Goal: Task Accomplishment & Management: Use online tool/utility

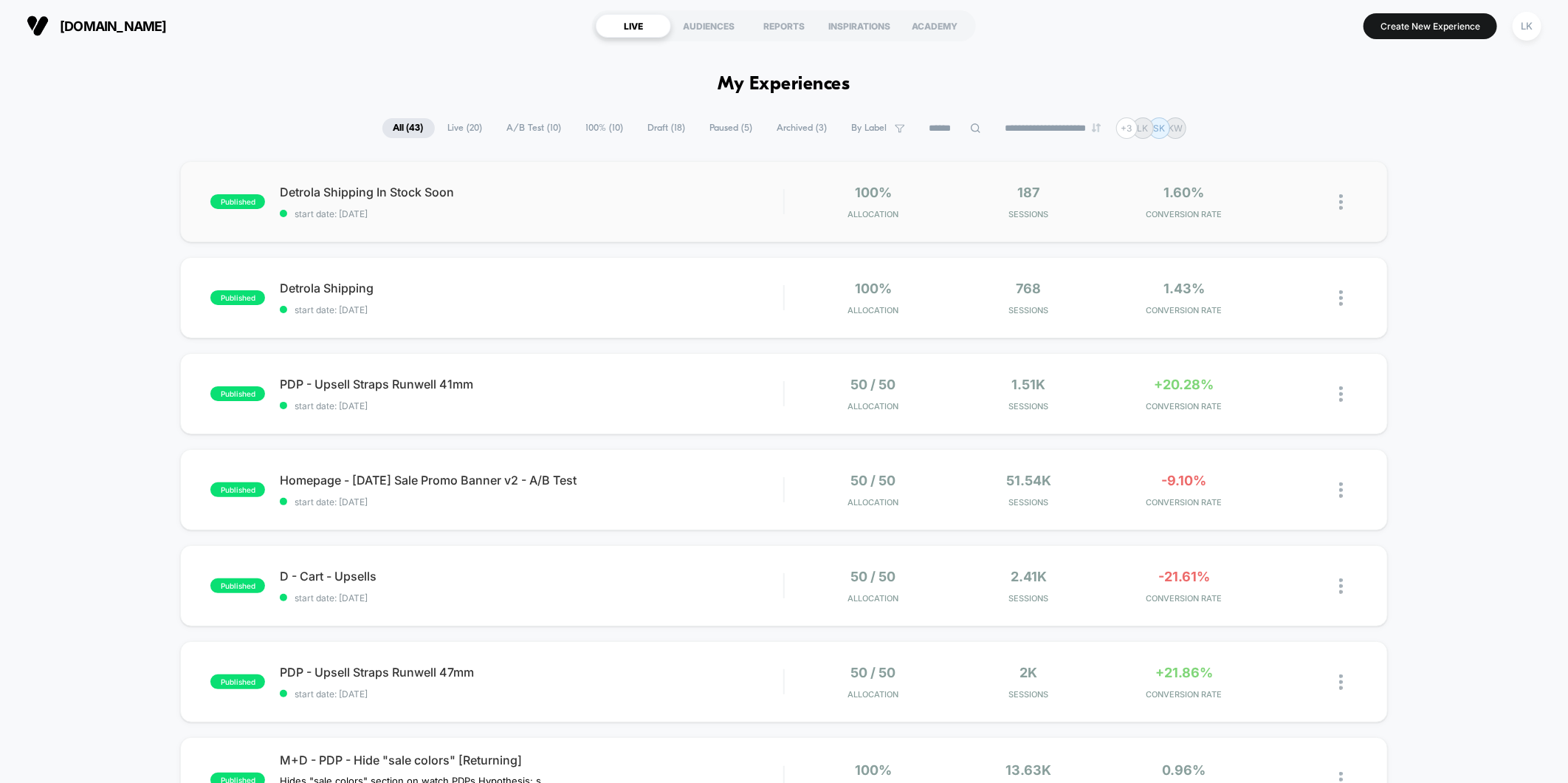
click at [810, 196] on div "100% Allocation" at bounding box center [873, 202] width 149 height 35
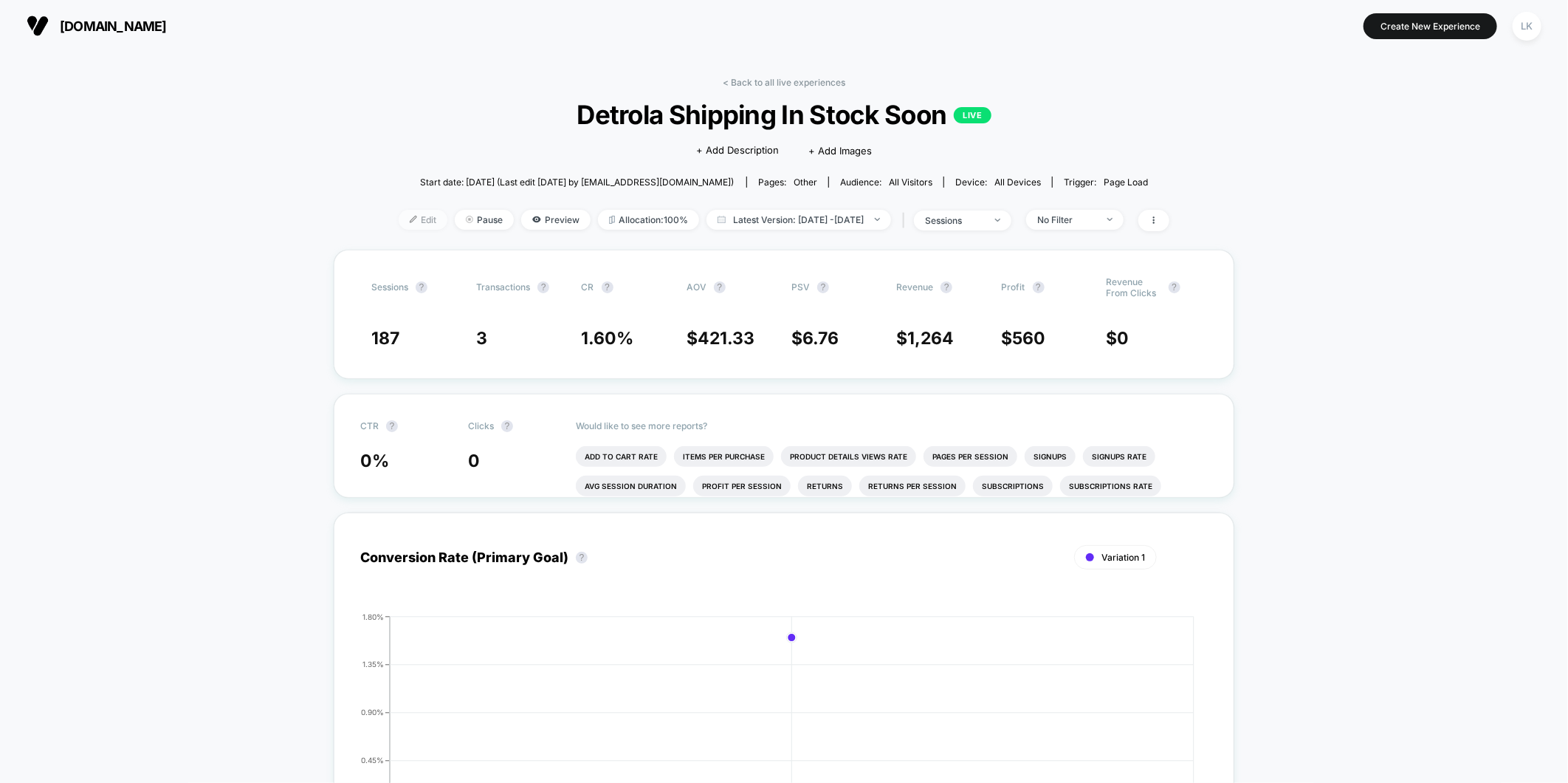
click at [410, 222] on img at bounding box center [413, 219] width 7 height 7
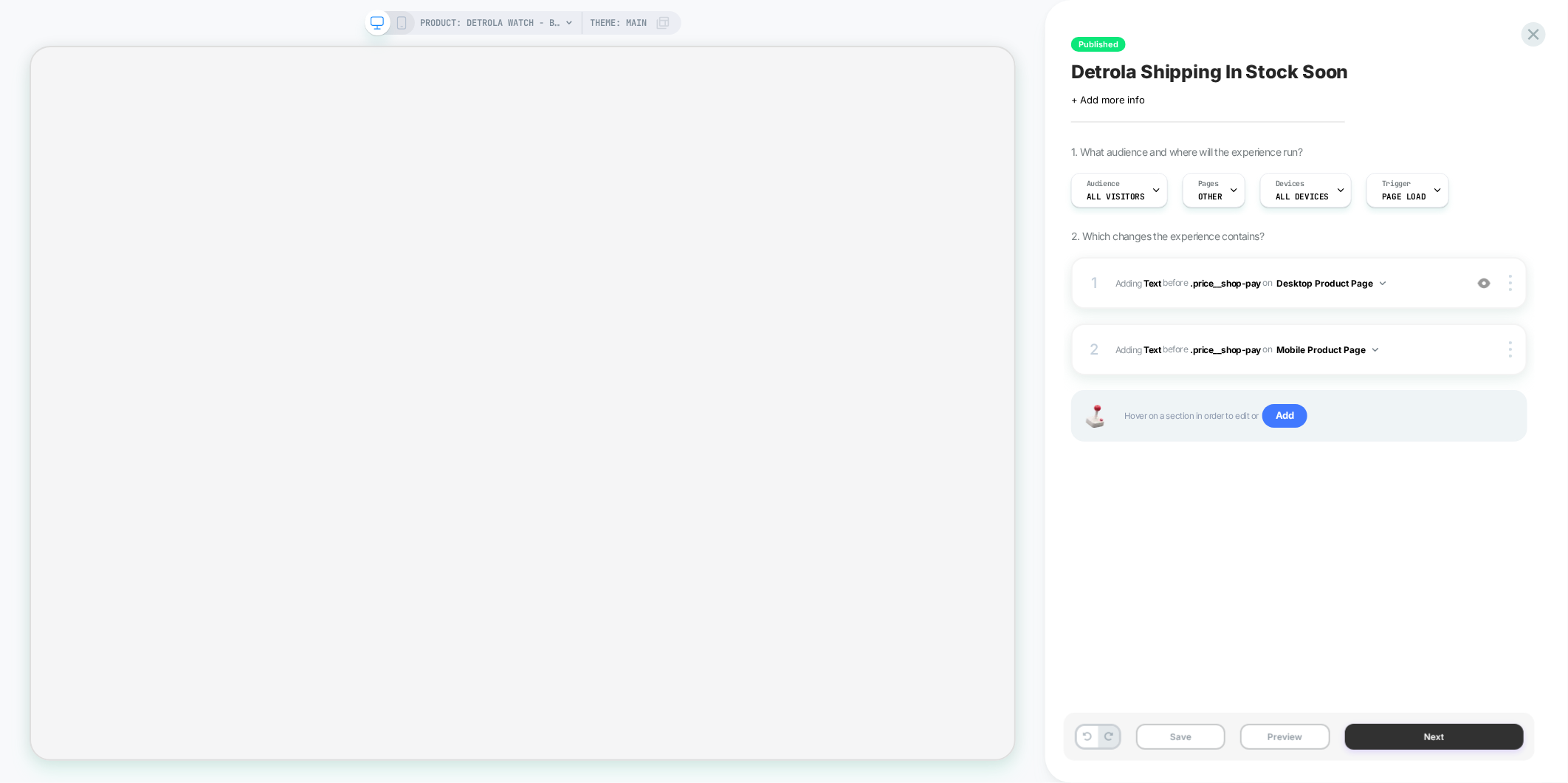
click at [1438, 742] on button "Next" at bounding box center [1434, 736] width 179 height 26
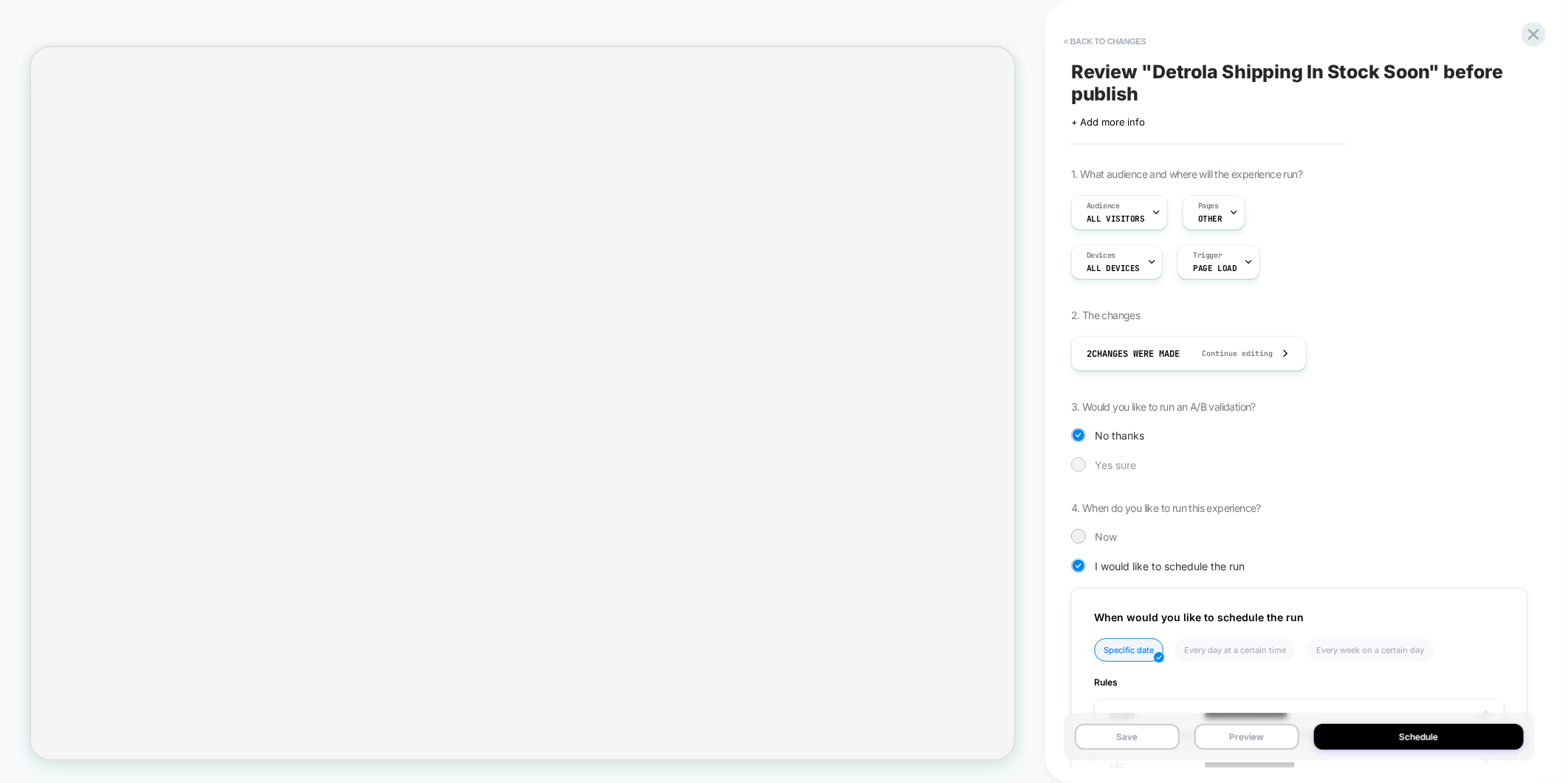
click at [1083, 470] on div "Yes sure" at bounding box center [1299, 465] width 456 height 15
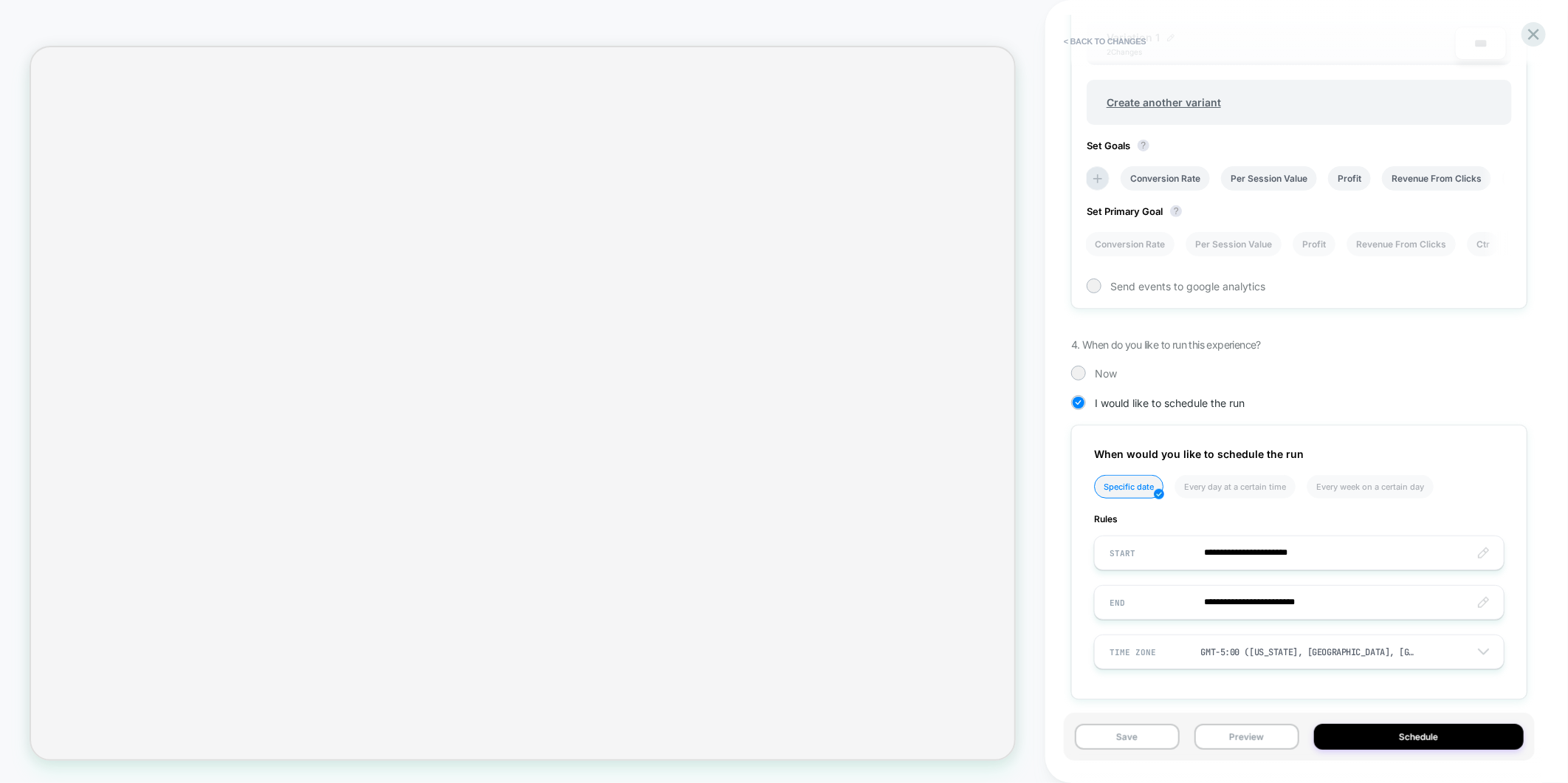
scroll to position [571, 0]
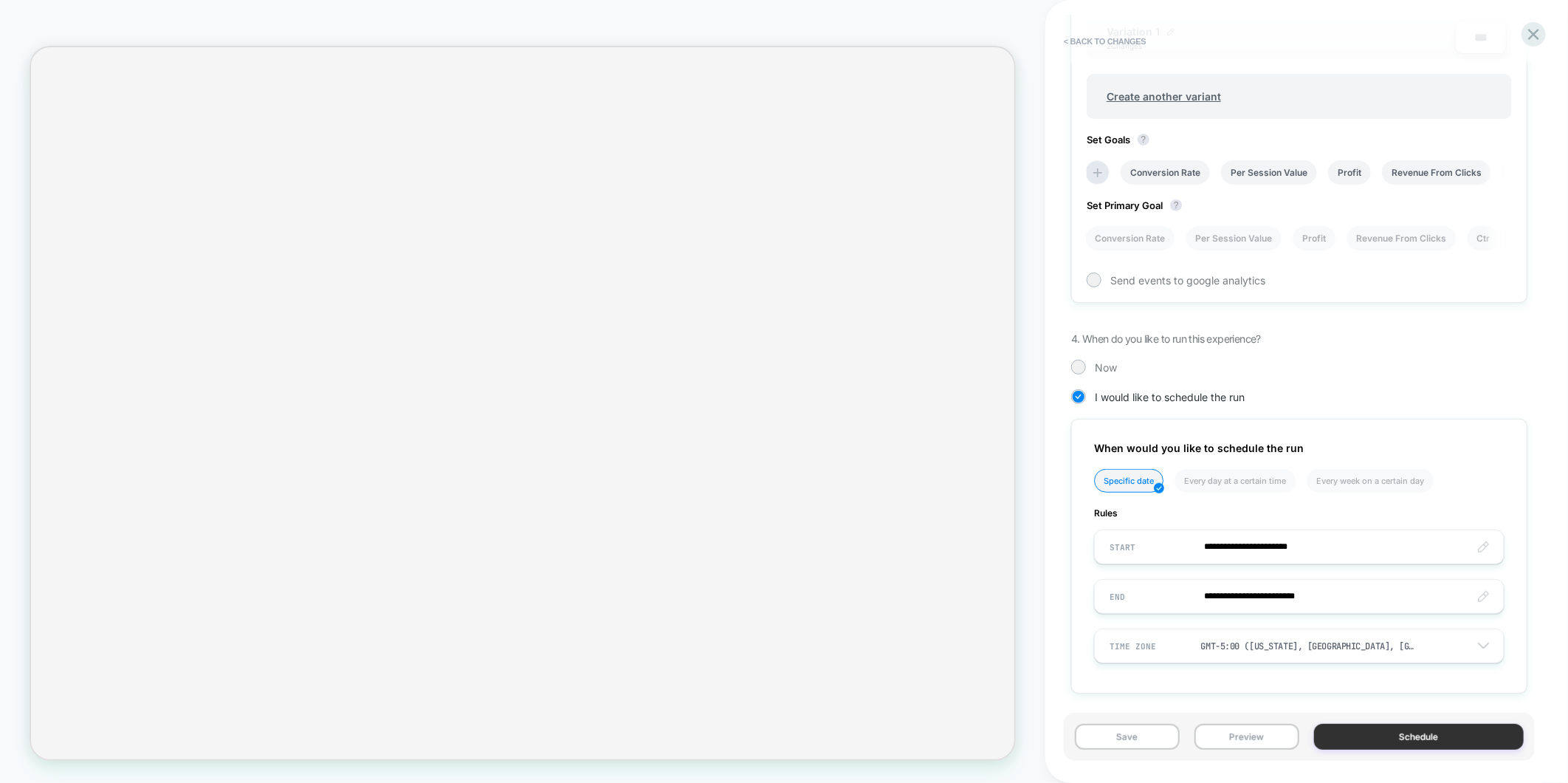
click at [1384, 736] on button "Schedule" at bounding box center [1418, 736] width 209 height 26
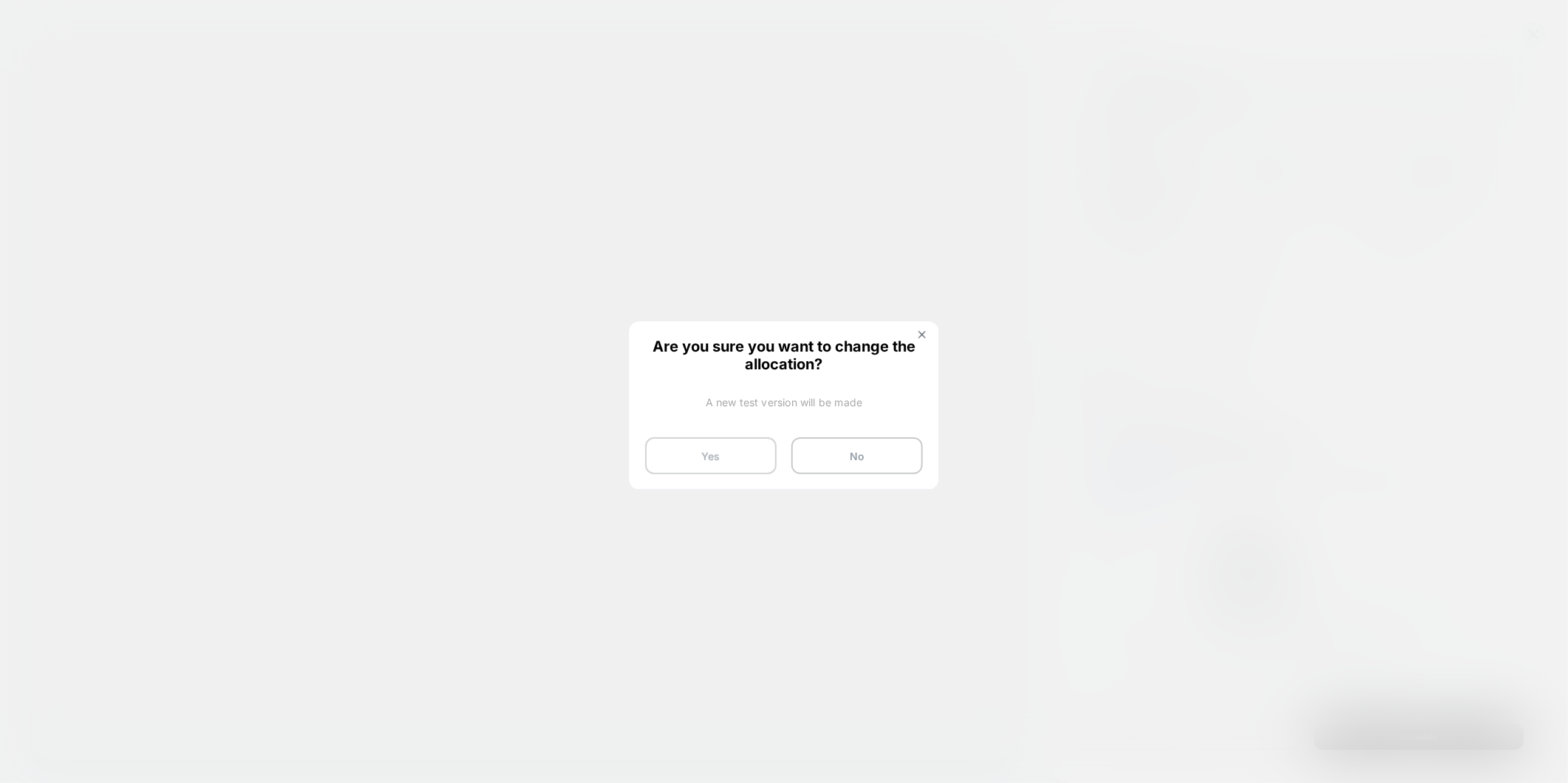
click at [701, 446] on button "Yes" at bounding box center [710, 456] width 131 height 37
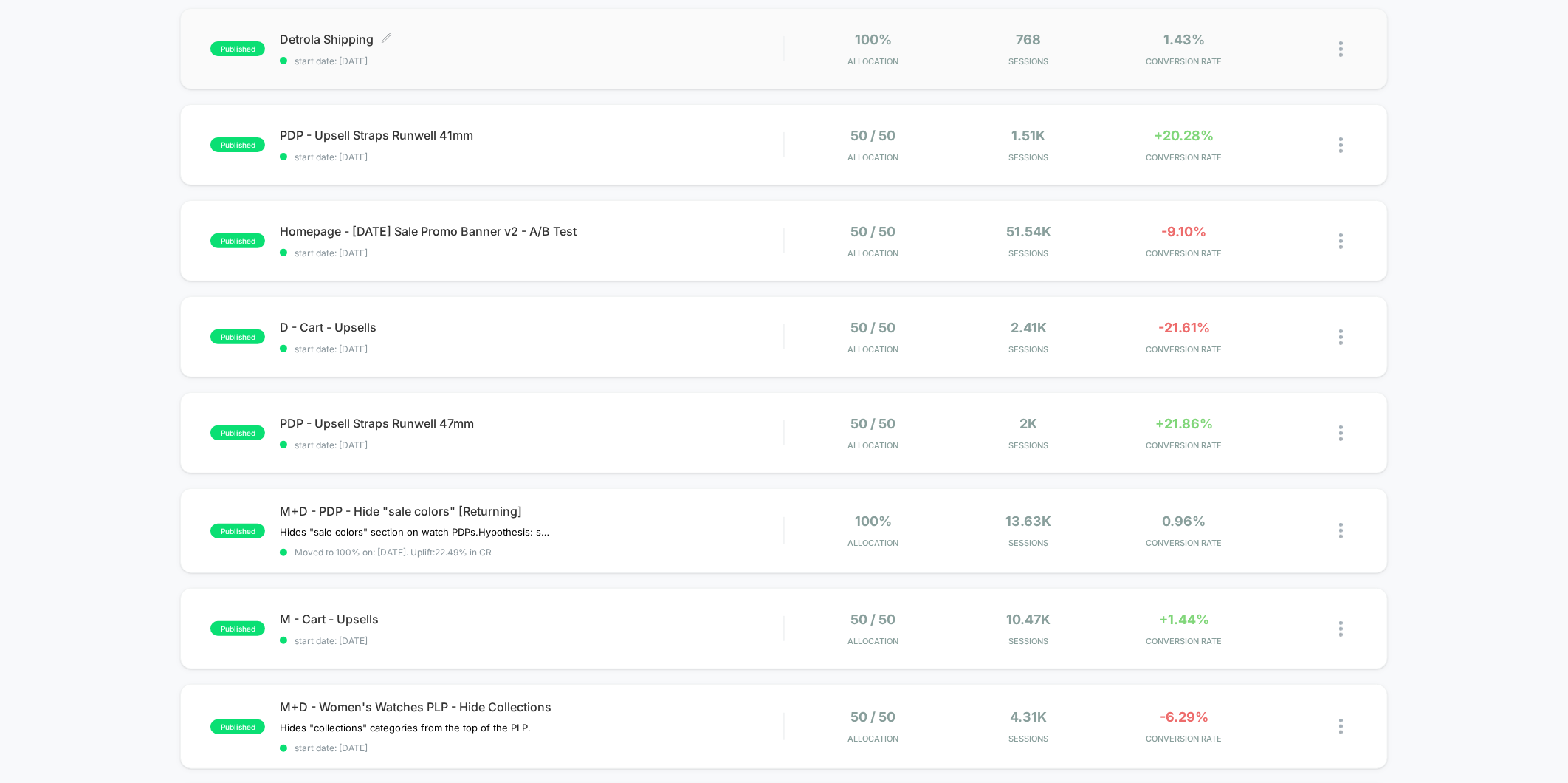
scroll to position [82, 0]
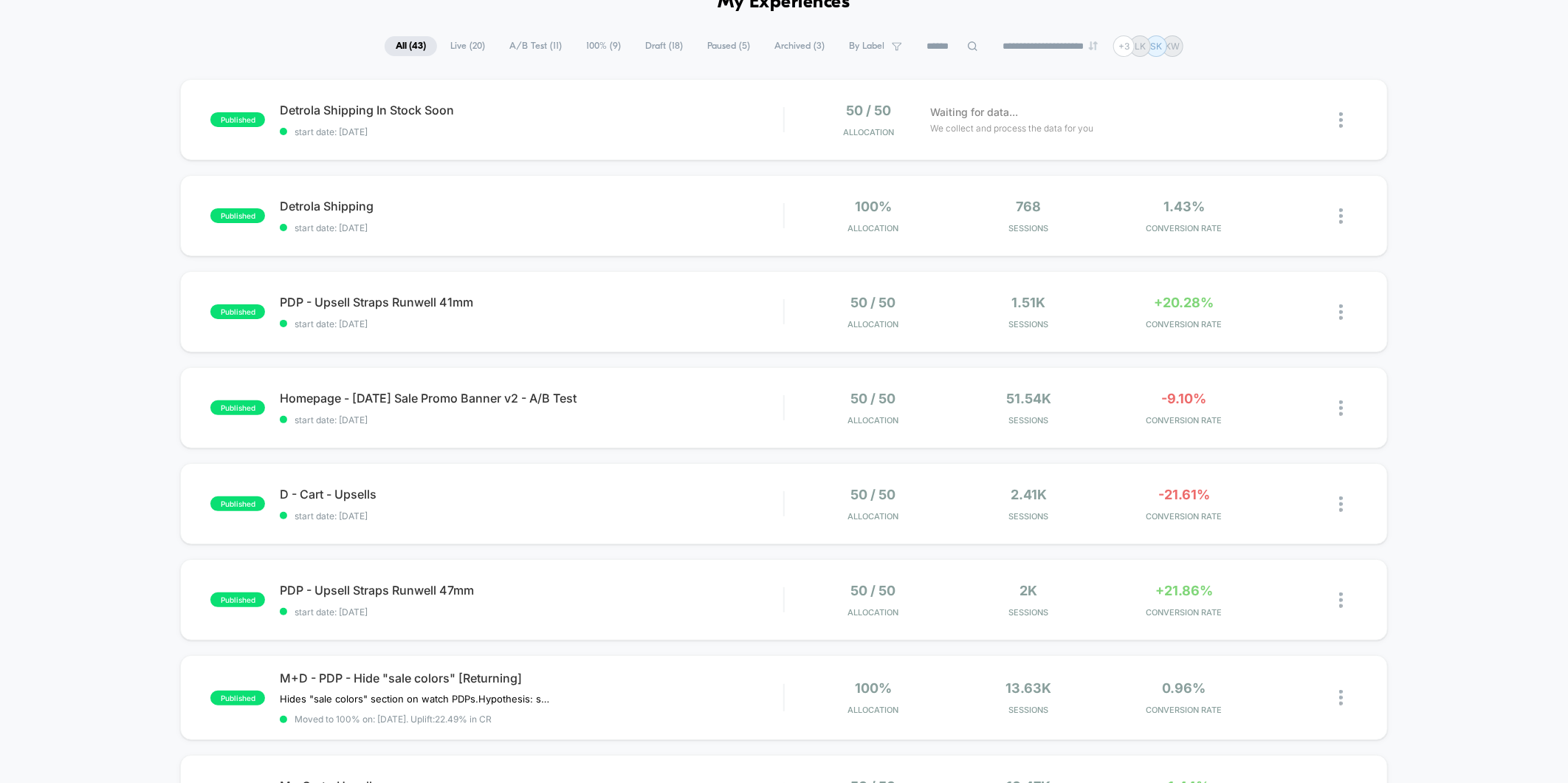
click at [509, 43] on span "A/B Test ( 11 )" at bounding box center [536, 47] width 75 height 20
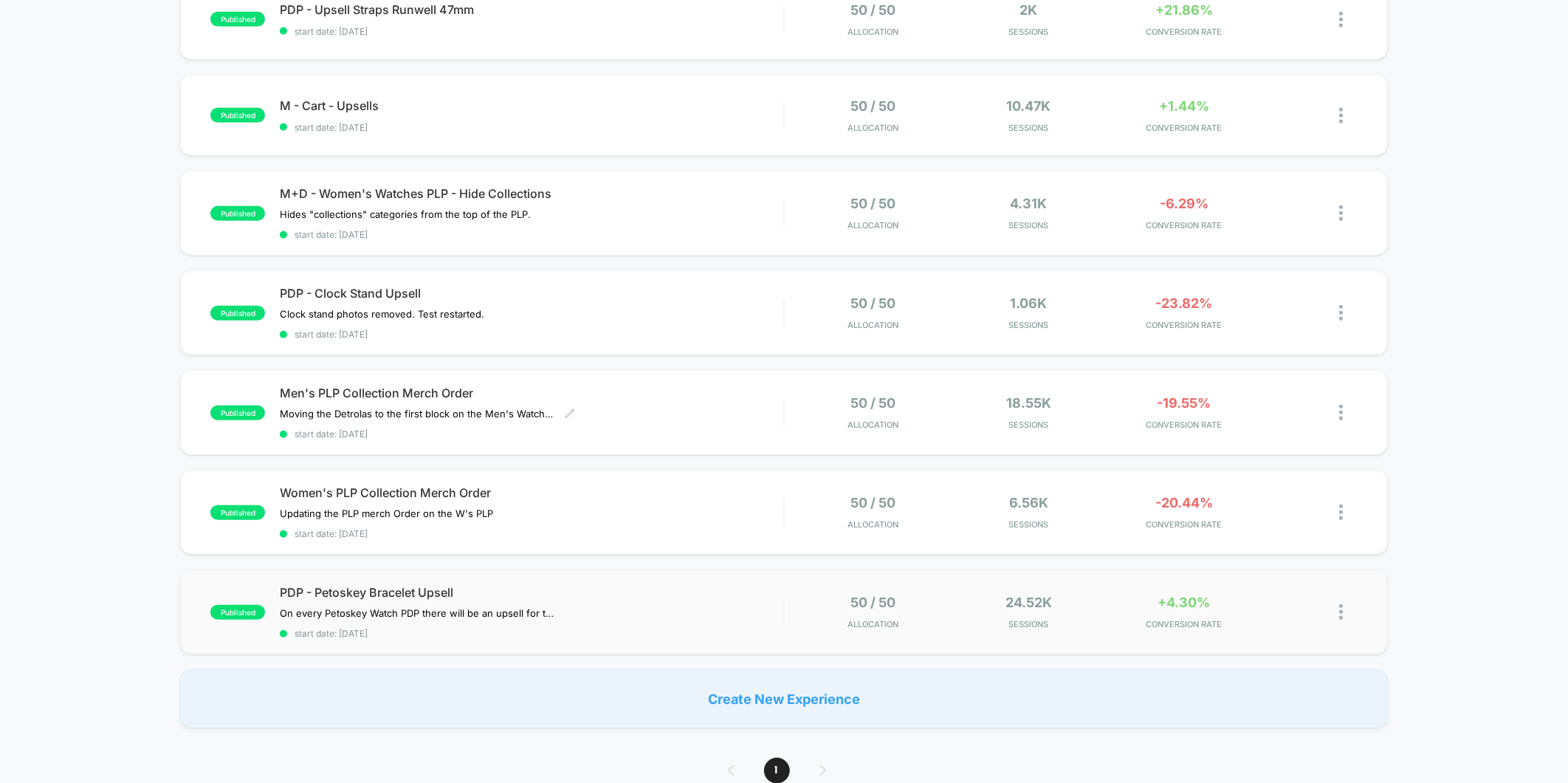
scroll to position [574, 0]
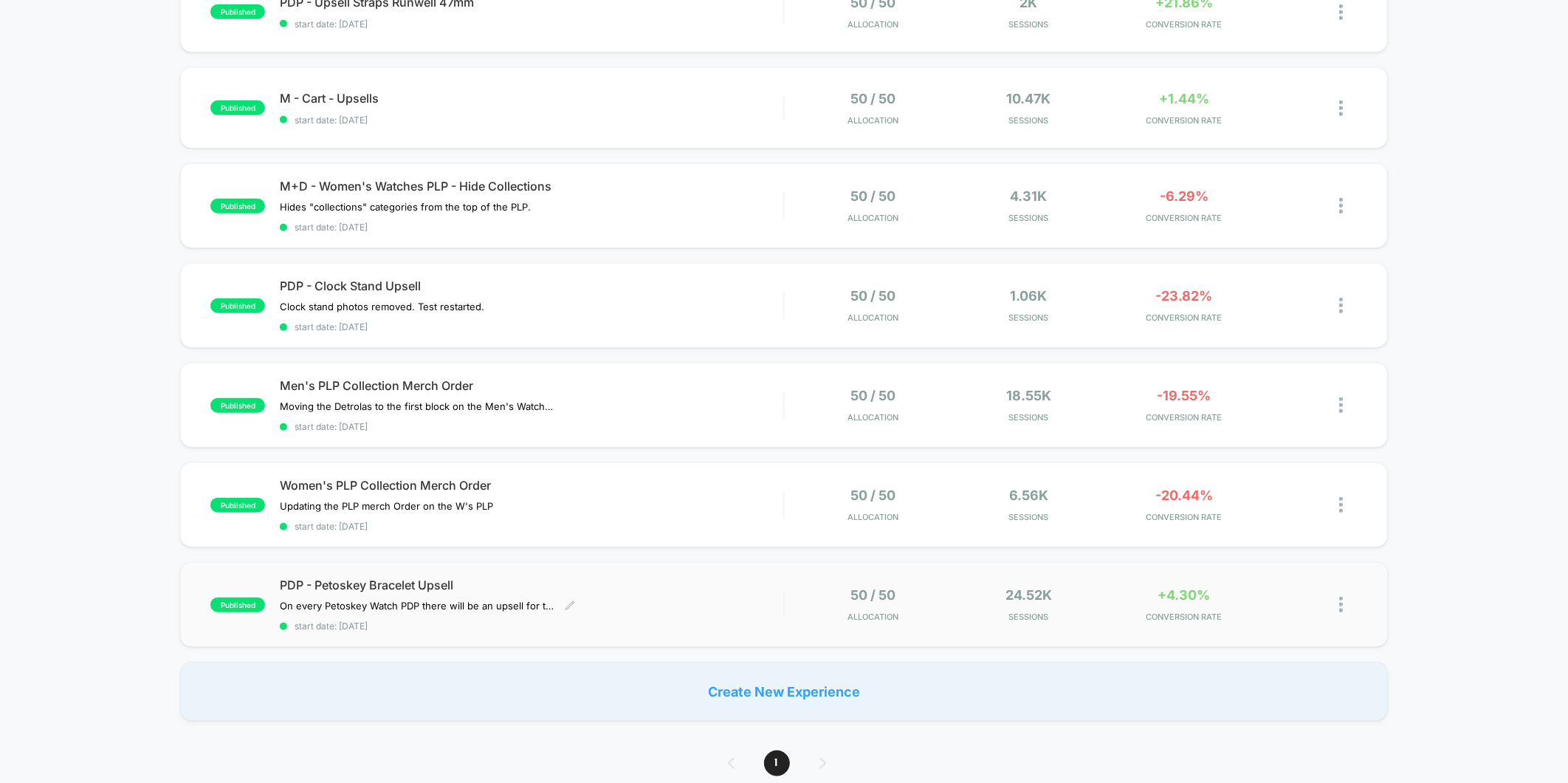
click at [617, 611] on div "PDP - Petoskey Bracelet Upsell On every Petoskey Watch PDP there will be an ups…" at bounding box center [532, 604] width 504 height 54
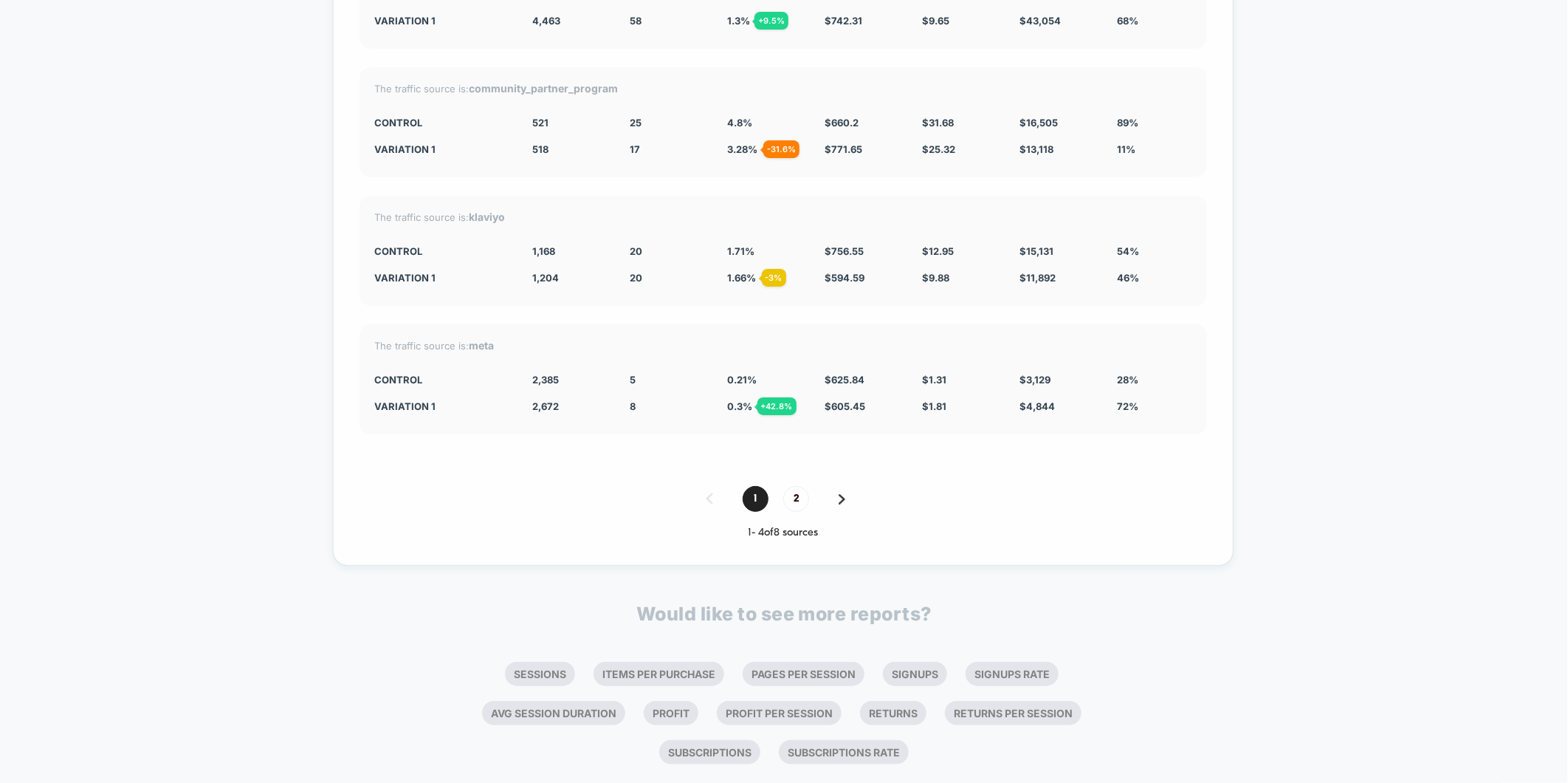
scroll to position [4175, 0]
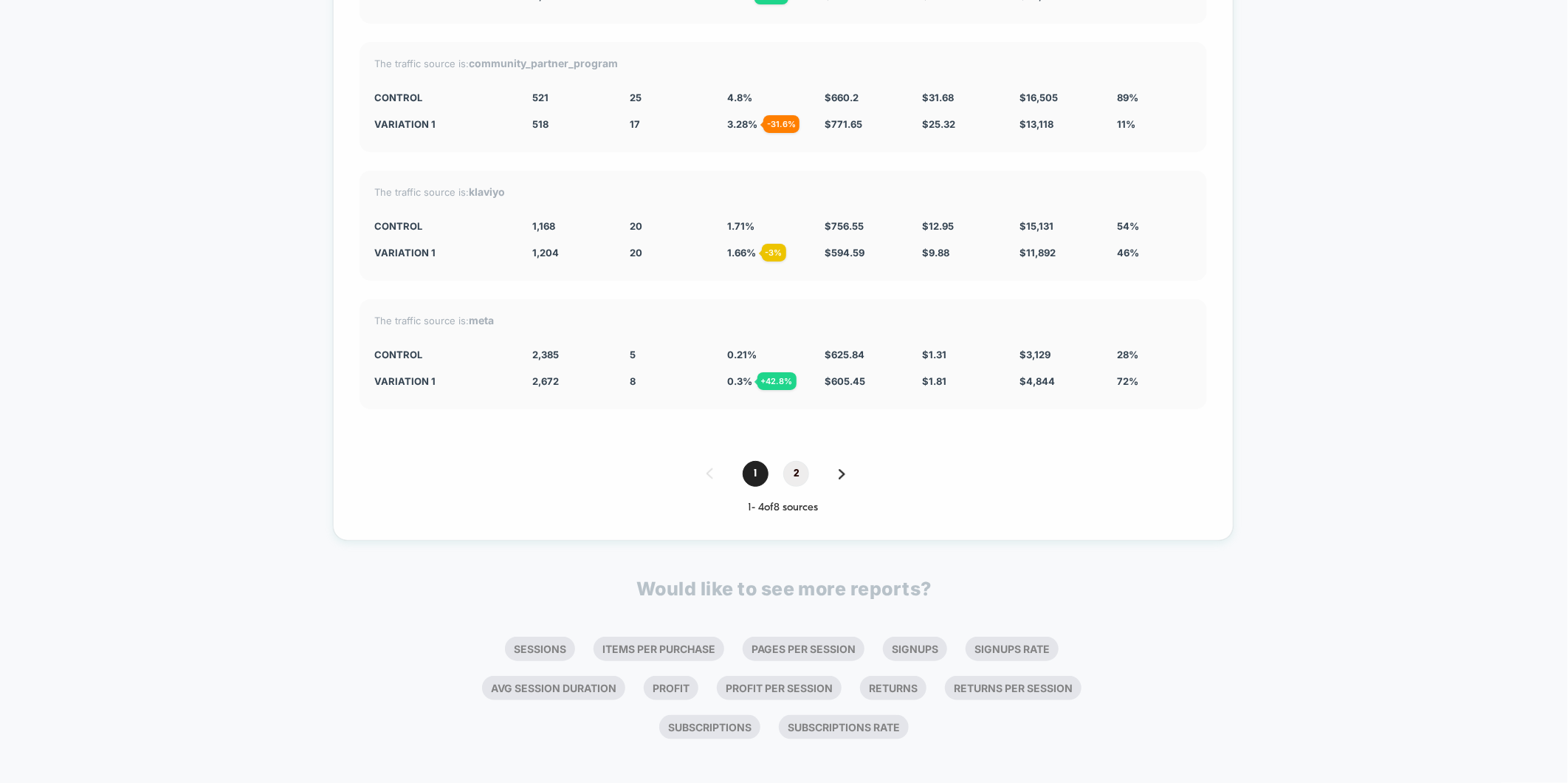
click at [802, 465] on span "2" at bounding box center [795, 473] width 26 height 26
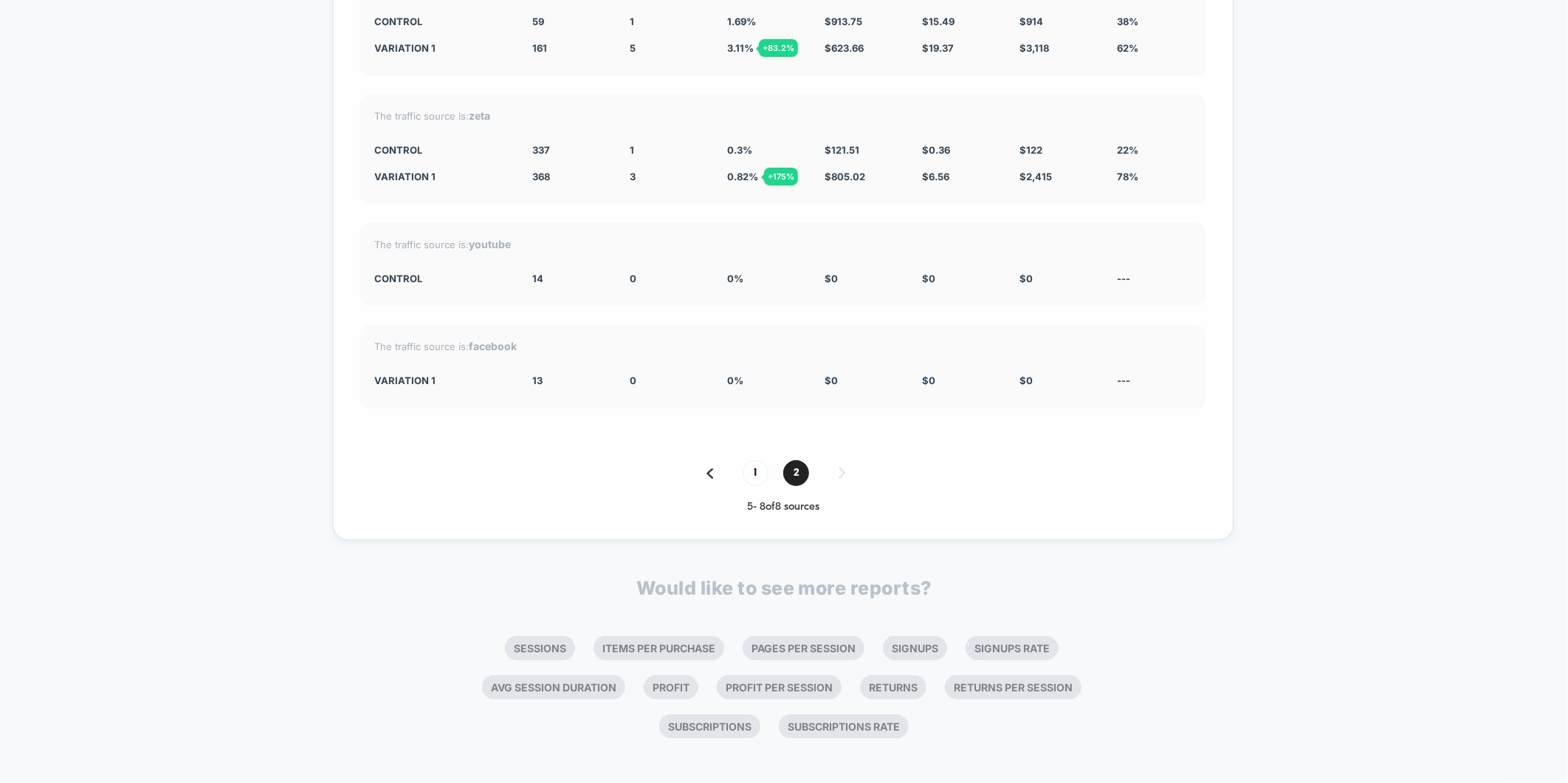
click at [754, 482] on div "1 2 5 - 8 of 8 sources" at bounding box center [784, 486] width 848 height 53
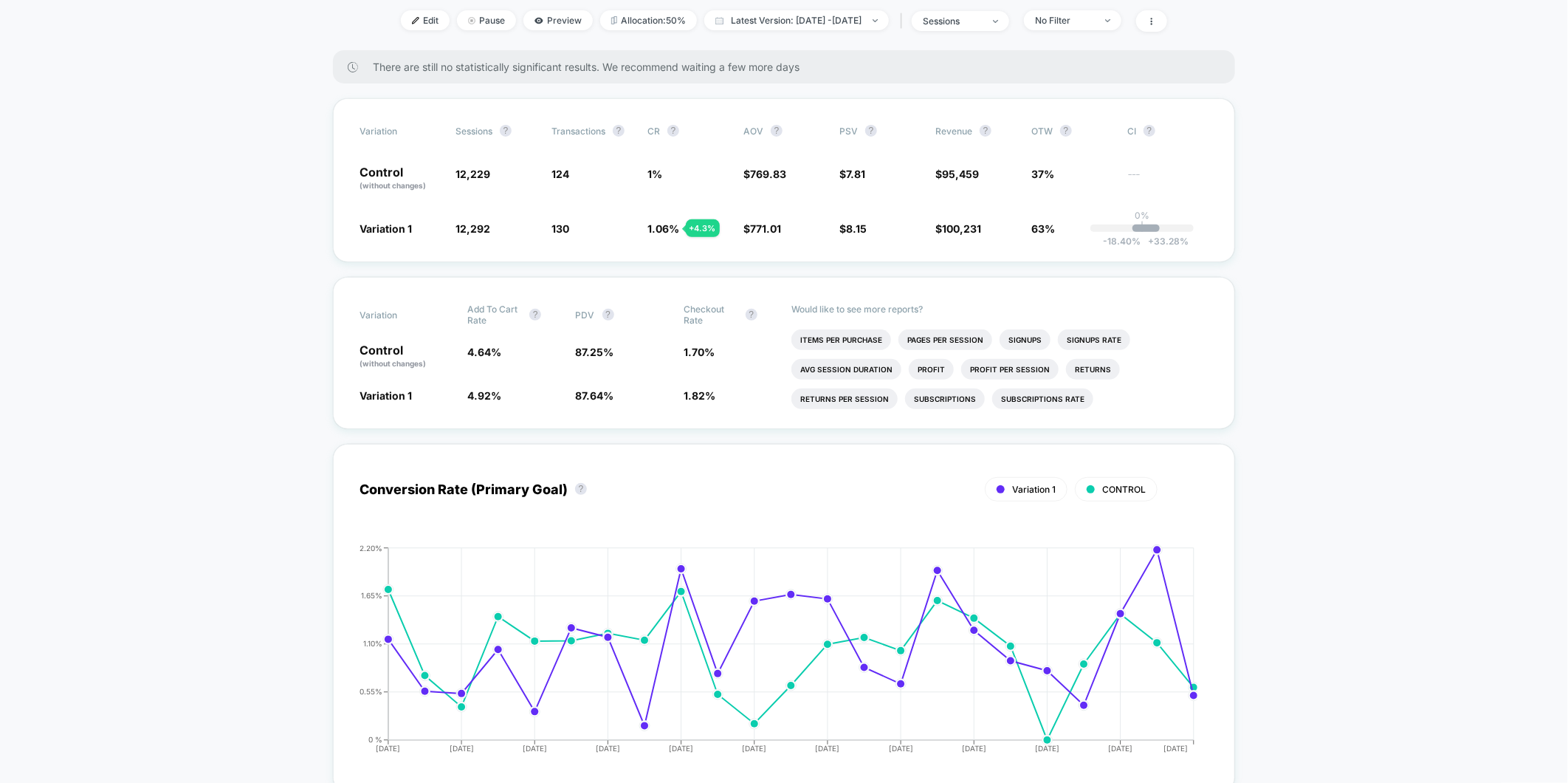
scroll to position [0, 0]
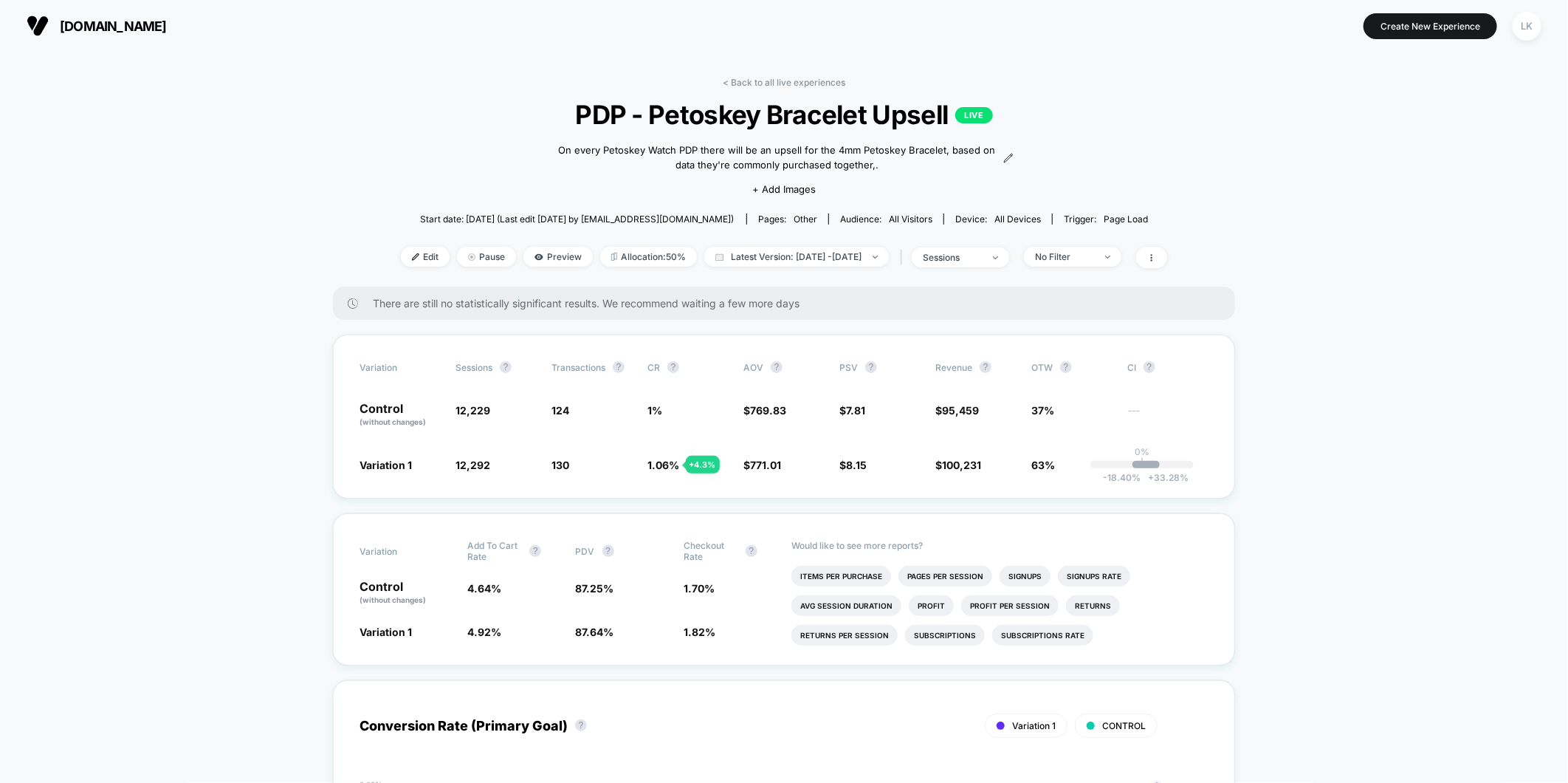
click at [1167, 245] on div "< Back to all live experiences PDP - Petoskey Bracelet Upsell LIVE On every Pet…" at bounding box center [784, 181] width 766 height 209
click at [1167, 251] on span at bounding box center [1151, 258] width 31 height 22
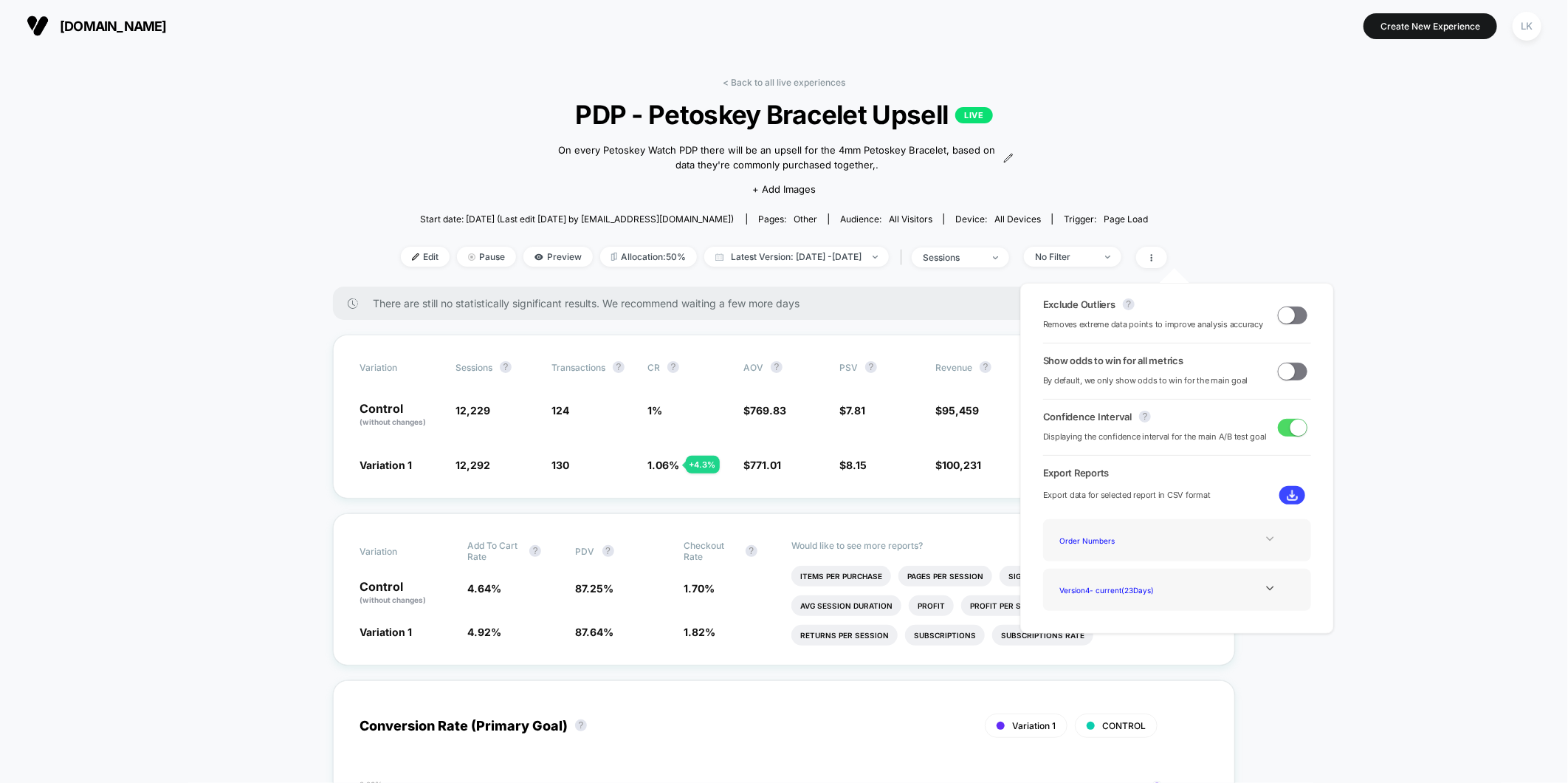
click at [1271, 539] on div at bounding box center [1270, 538] width 60 height 11
click at [1084, 562] on div "Experience Data" at bounding box center [1113, 560] width 118 height 20
click at [1290, 500] on button at bounding box center [1291, 495] width 26 height 18
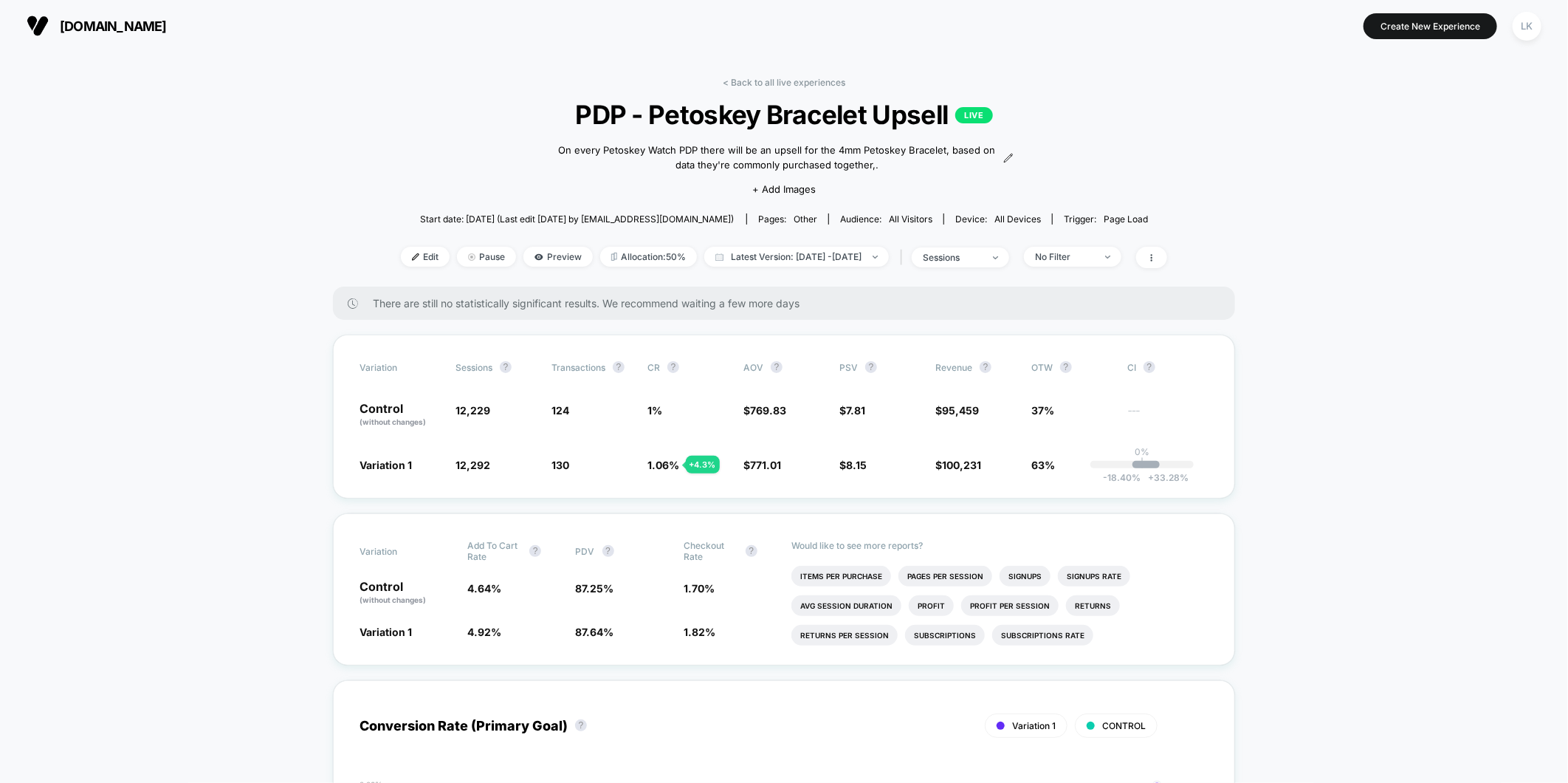
drag, startPoint x: 1403, startPoint y: 504, endPoint x: 1373, endPoint y: 467, distance: 47.6
click at [1167, 253] on span at bounding box center [1151, 258] width 31 height 22
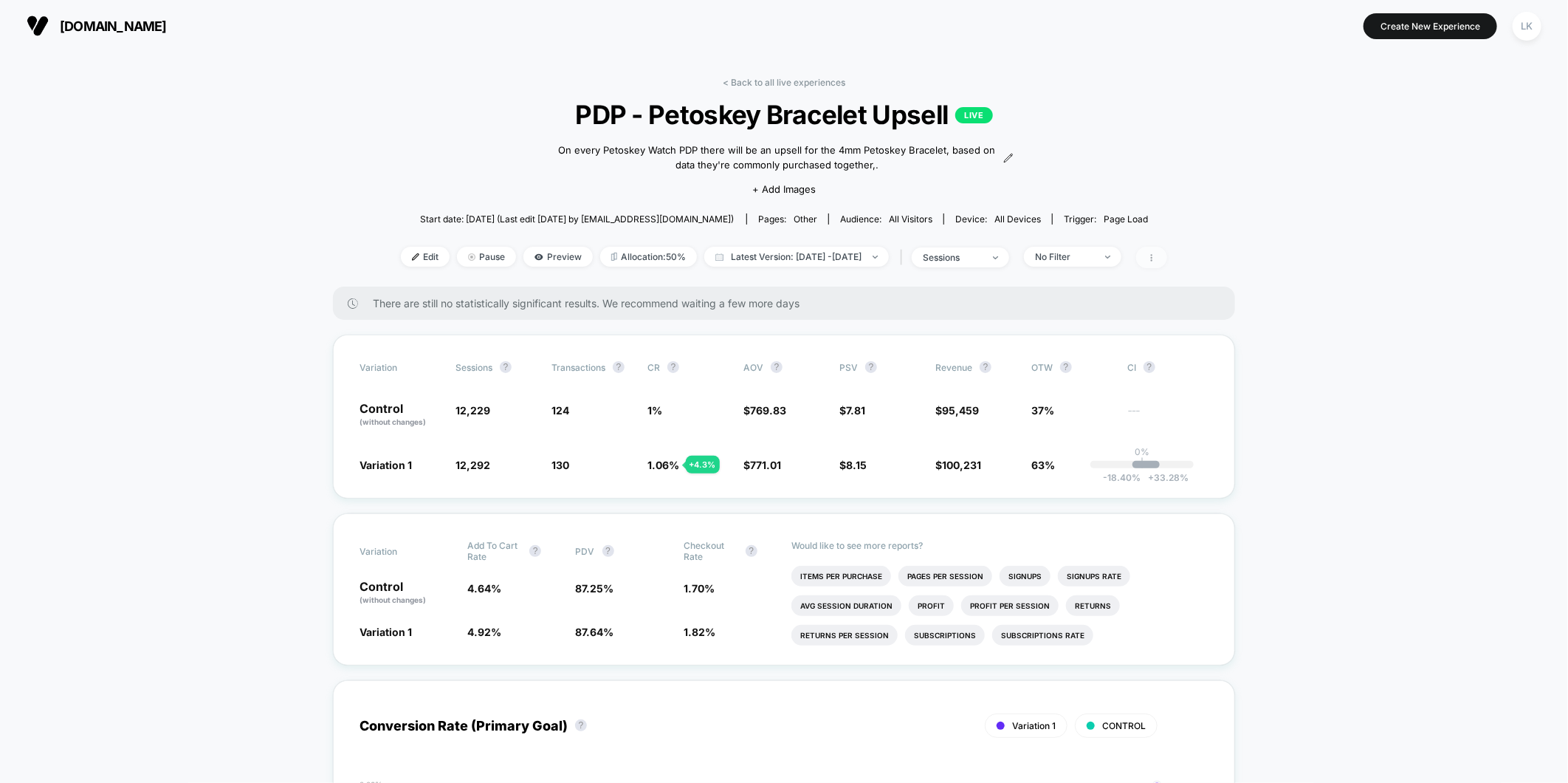
click at [1167, 256] on span at bounding box center [1151, 258] width 31 height 22
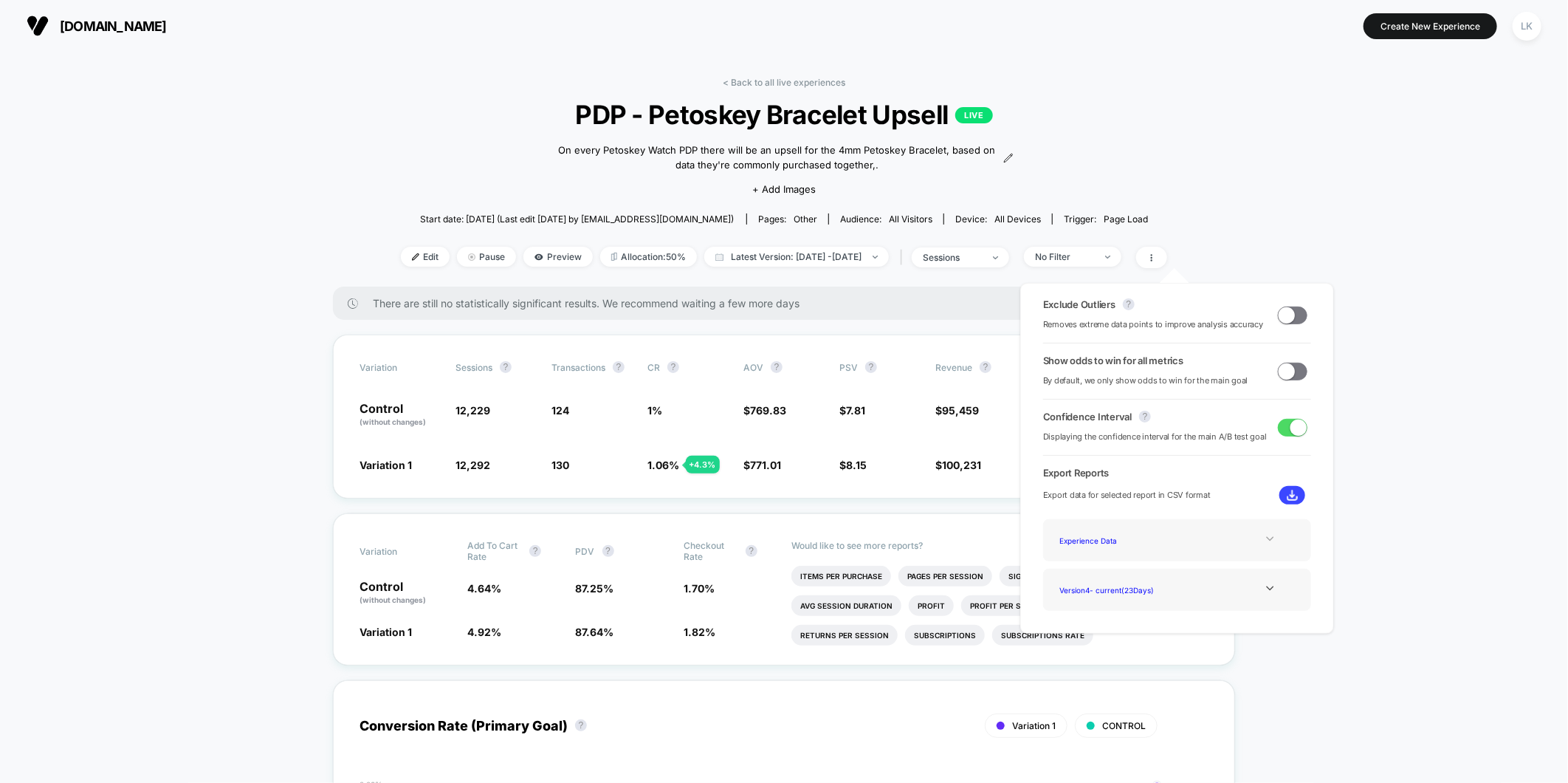
click at [1265, 542] on icon at bounding box center [1270, 538] width 11 height 11
click at [1268, 540] on icon at bounding box center [1270, 538] width 11 height 11
click at [1268, 579] on div "Version 4 - current ( 23 Days)" at bounding box center [1177, 589] width 246 height 20
click at [1265, 587] on icon at bounding box center [1270, 588] width 11 height 11
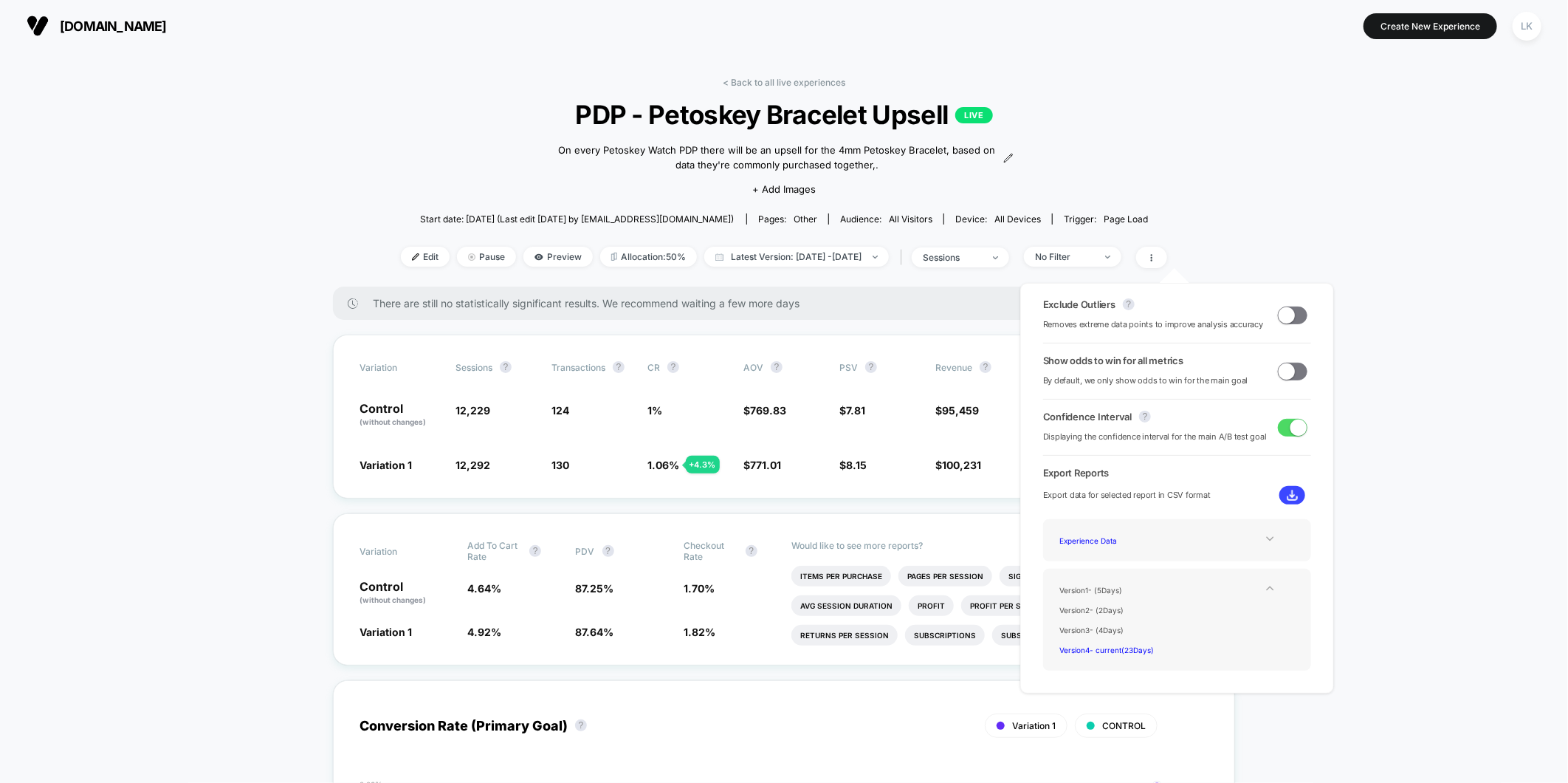
click at [1265, 587] on icon at bounding box center [1270, 588] width 11 height 11
click at [1280, 499] on button at bounding box center [1291, 495] width 26 height 18
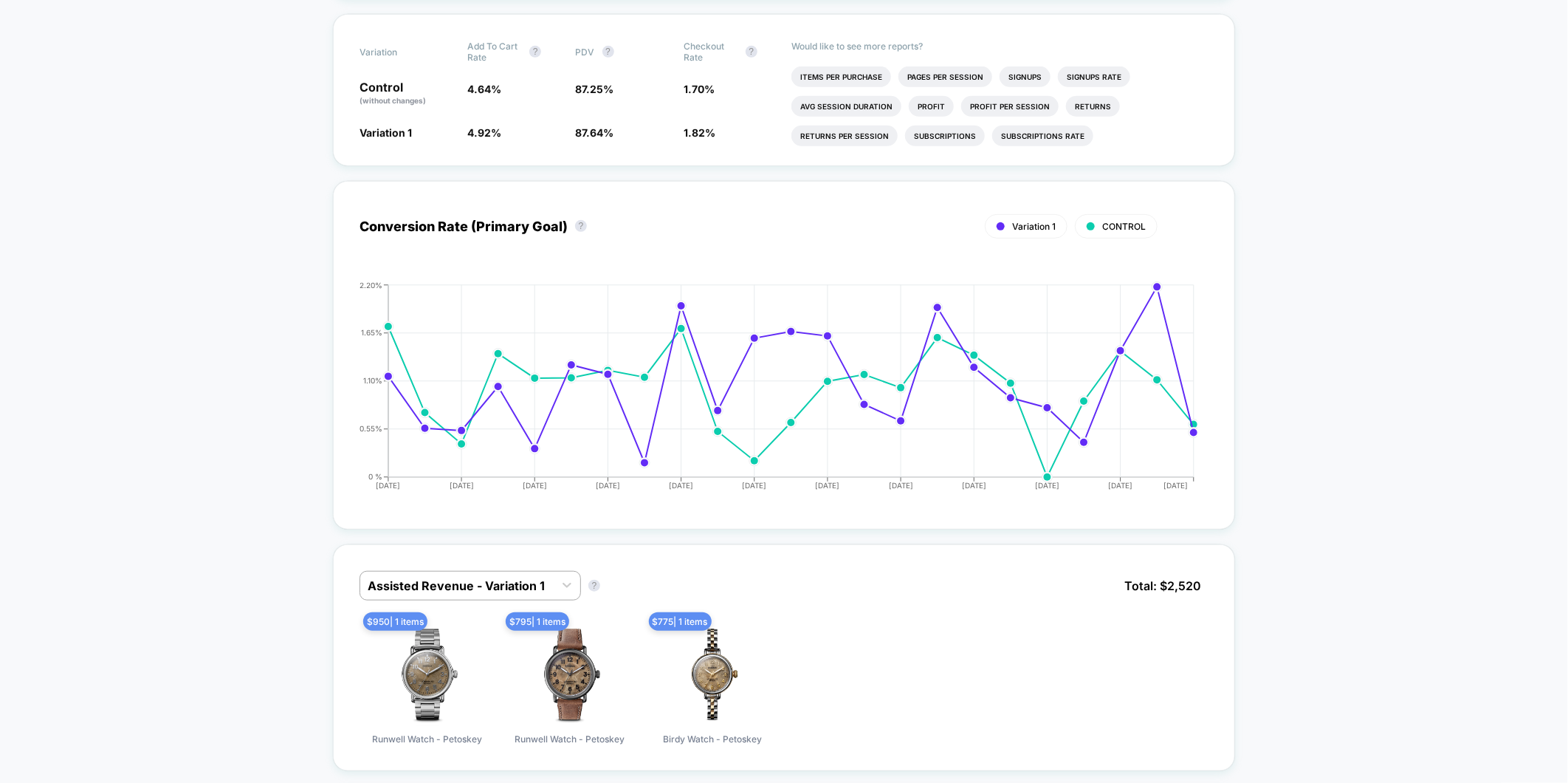
scroll to position [820, 0]
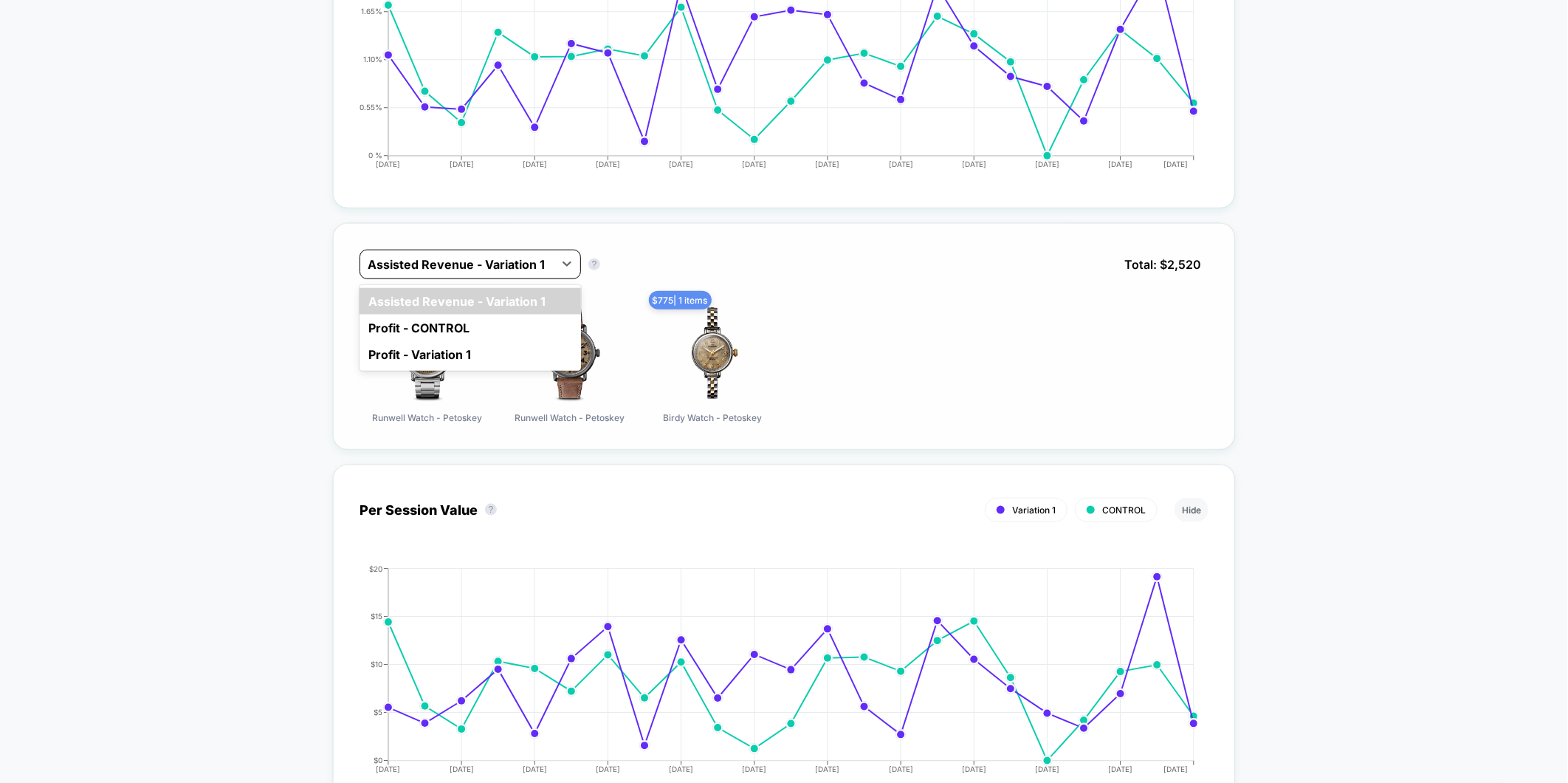
click at [542, 249] on div "Assisted Revenue - Variation 1" at bounding box center [470, 264] width 221 height 30
click at [819, 328] on div "$ 950 | 1 items Runwell Watch - Petoskey $ 795 | 1 items Runwell Watch - Petosk…" at bounding box center [784, 362] width 848 height 122
click at [541, 261] on div at bounding box center [456, 263] width 179 height 17
click at [439, 352] on div "Profit - Variation 1" at bounding box center [470, 354] width 221 height 27
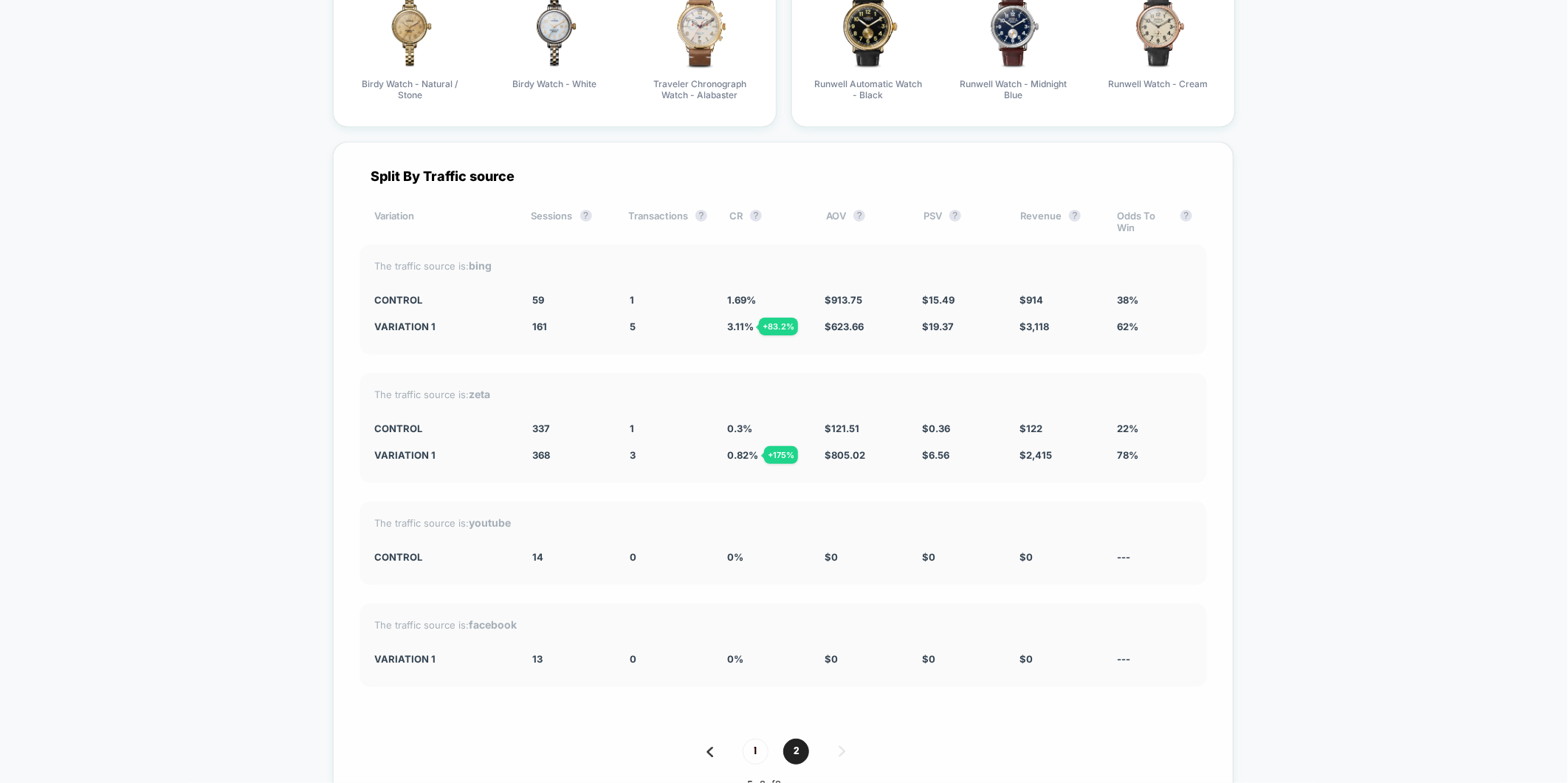
scroll to position [4265, 0]
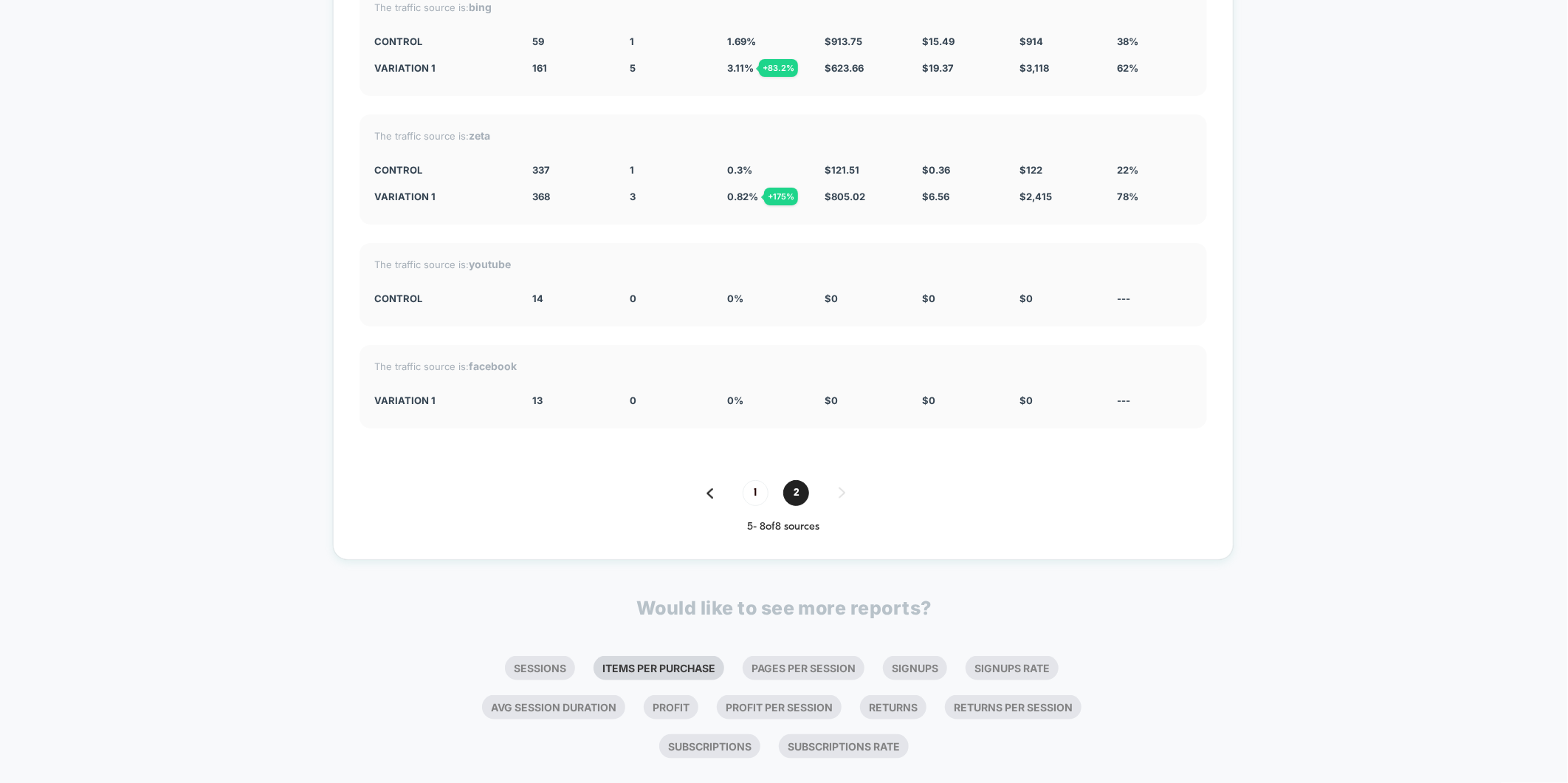
click at [663, 661] on li "Items Per Purchase" at bounding box center [658, 667] width 130 height 24
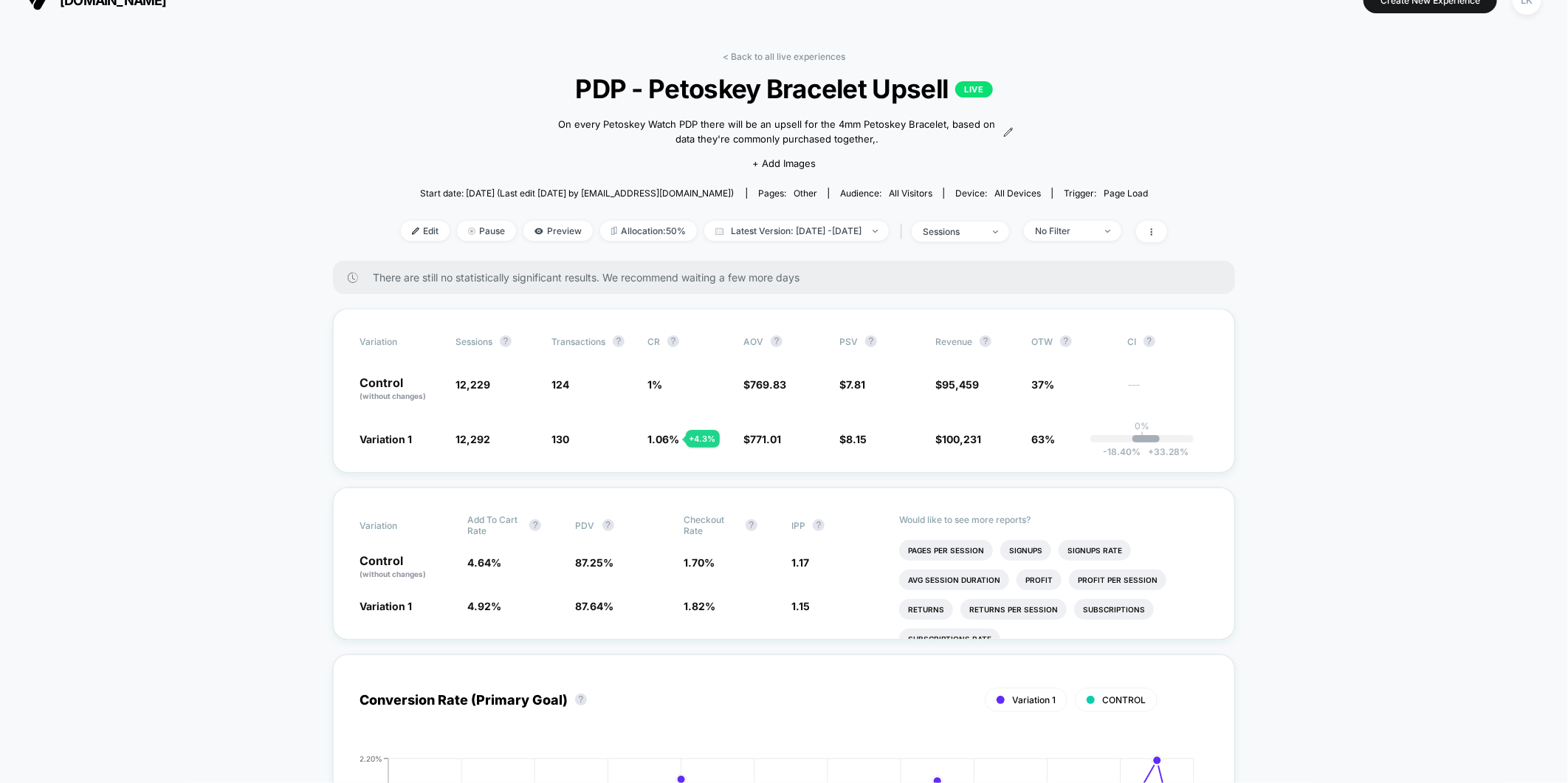
scroll to position [0, 0]
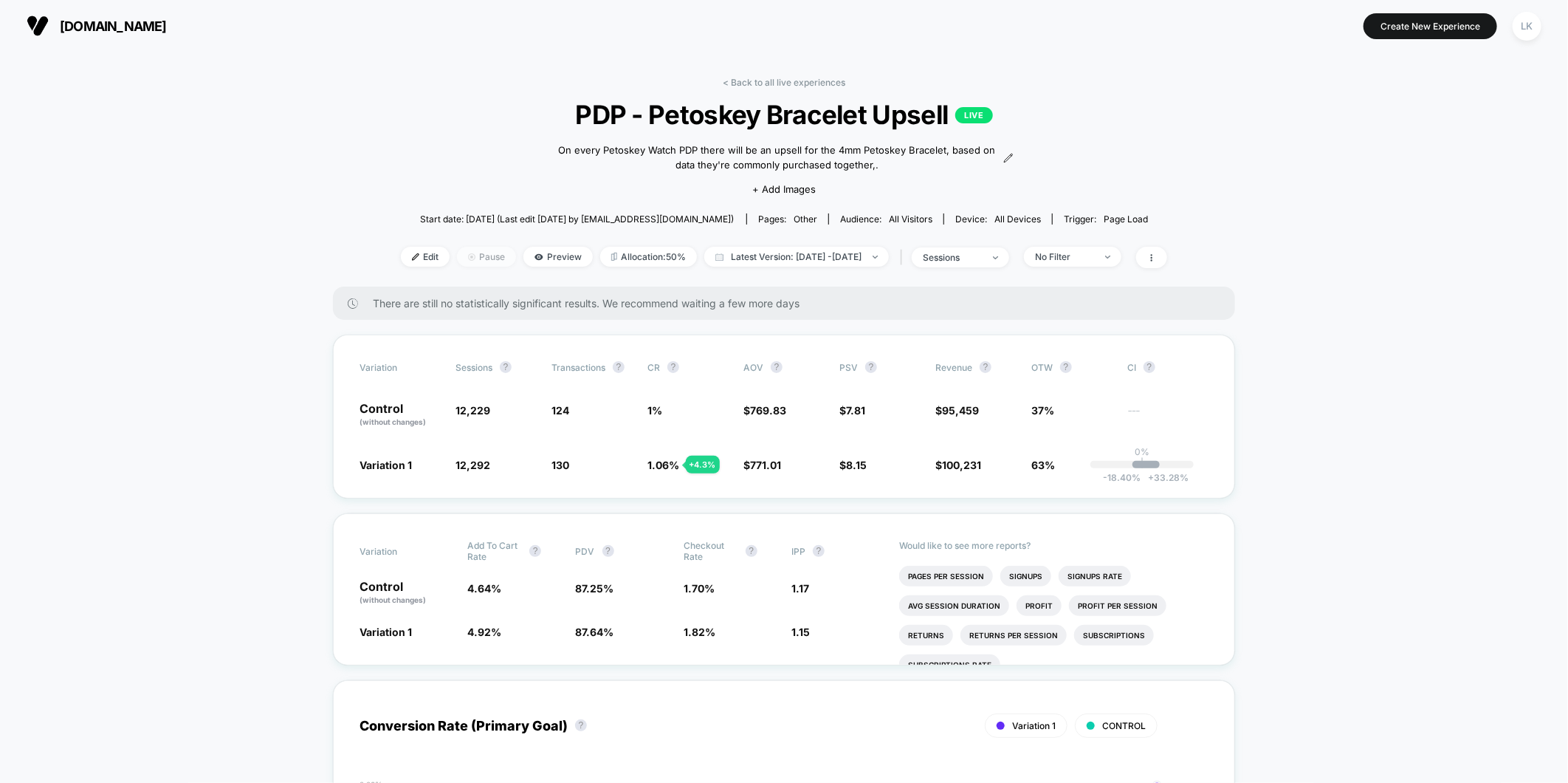
click at [458, 253] on span "Pause" at bounding box center [486, 257] width 59 height 20
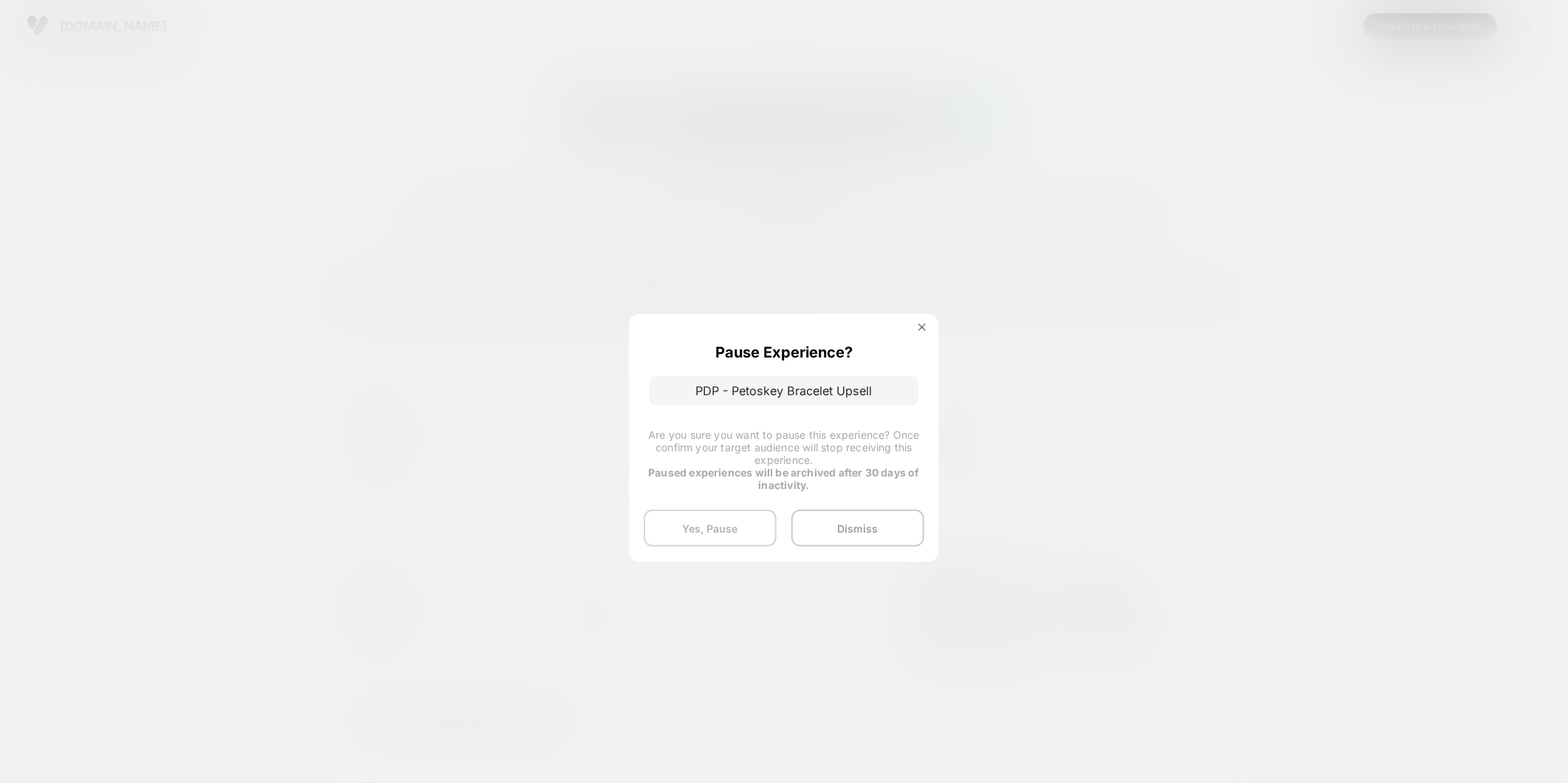
click at [710, 530] on button "Yes, Pause" at bounding box center [710, 528] width 133 height 37
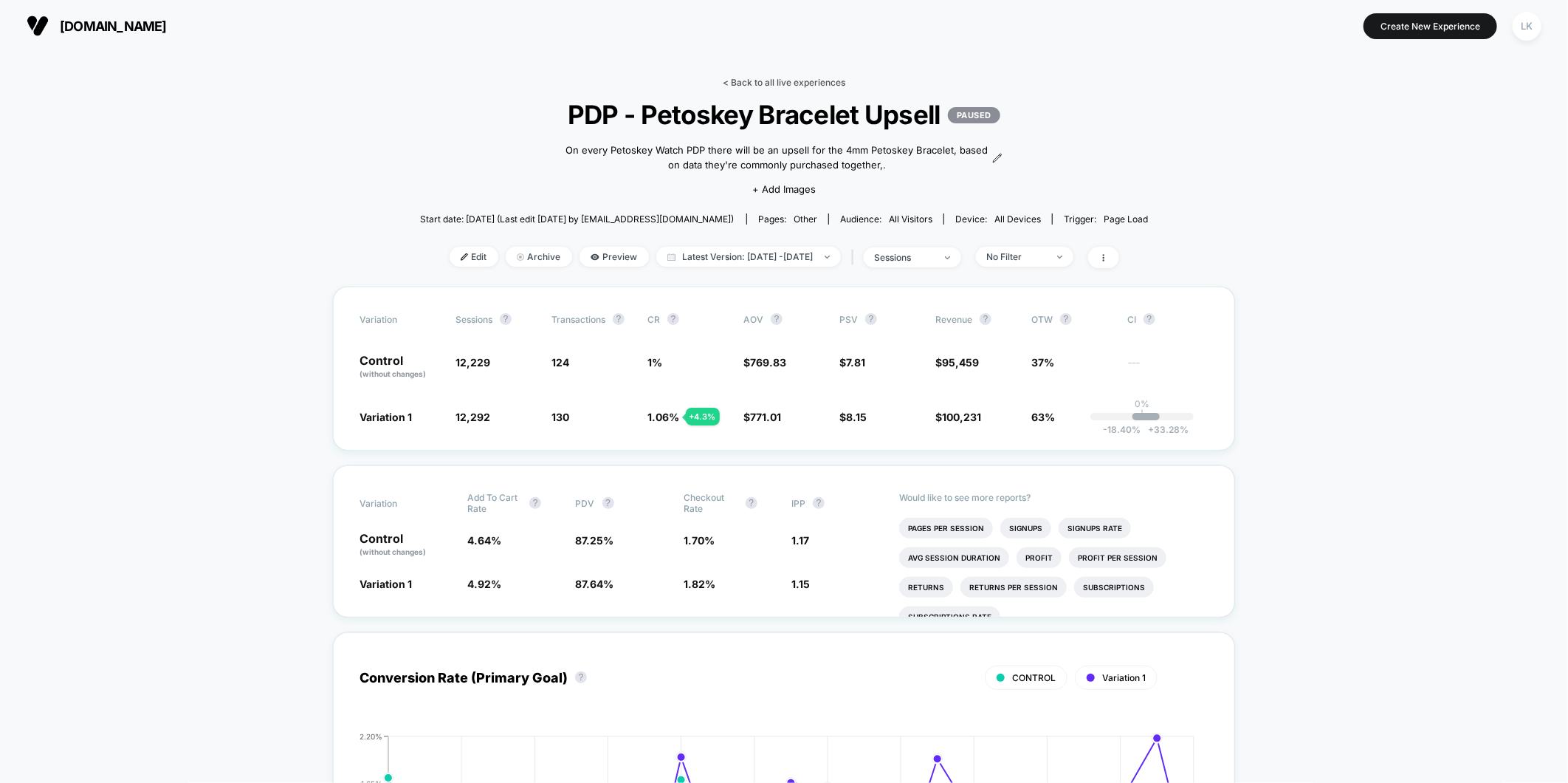
click at [797, 86] on link "< Back to all live experiences" at bounding box center [784, 81] width 122 height 11
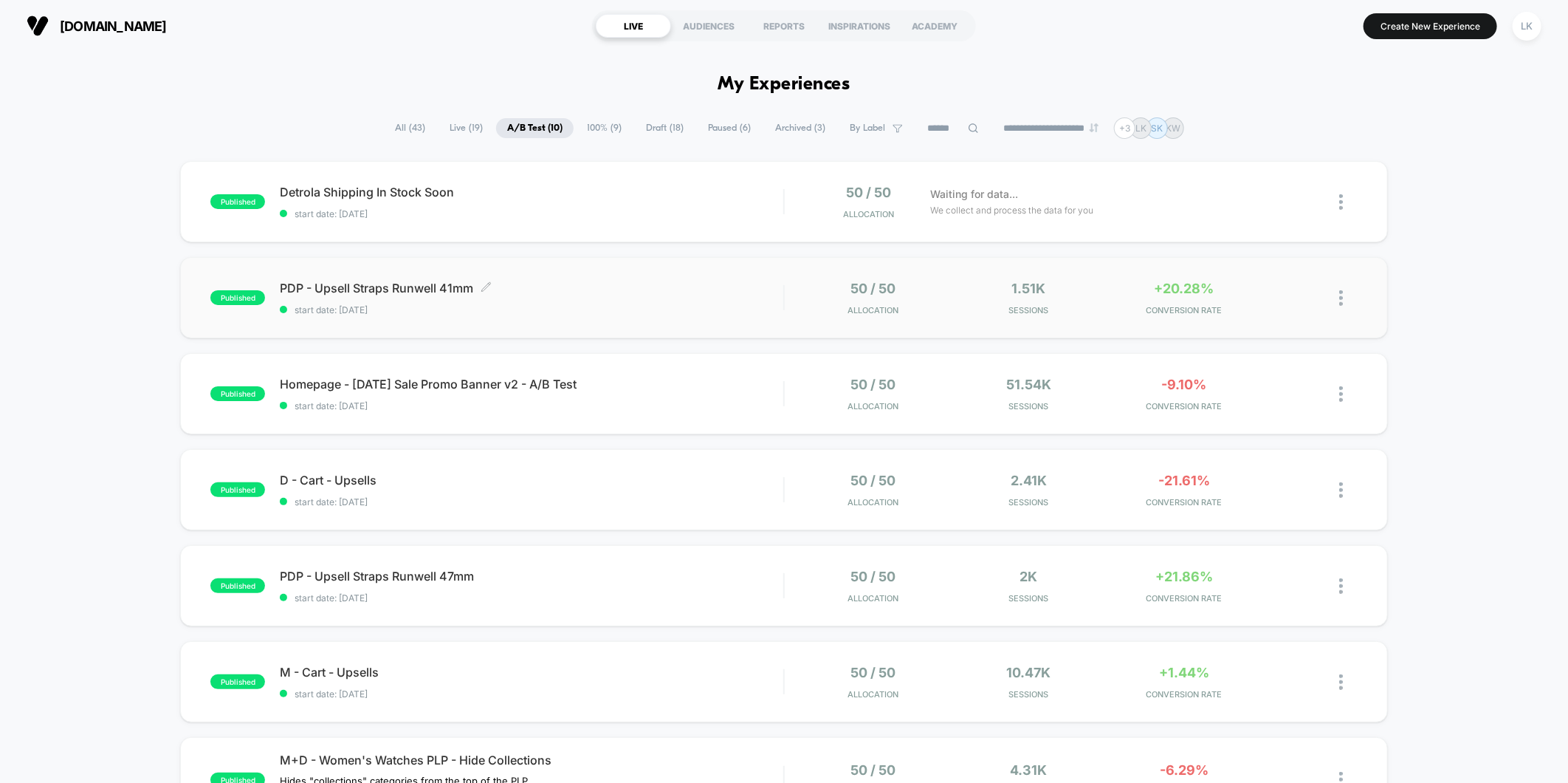
click at [518, 294] on span "PDP - Upsell Straps Runwell 41mm Click to edit experience details" at bounding box center [532, 288] width 504 height 15
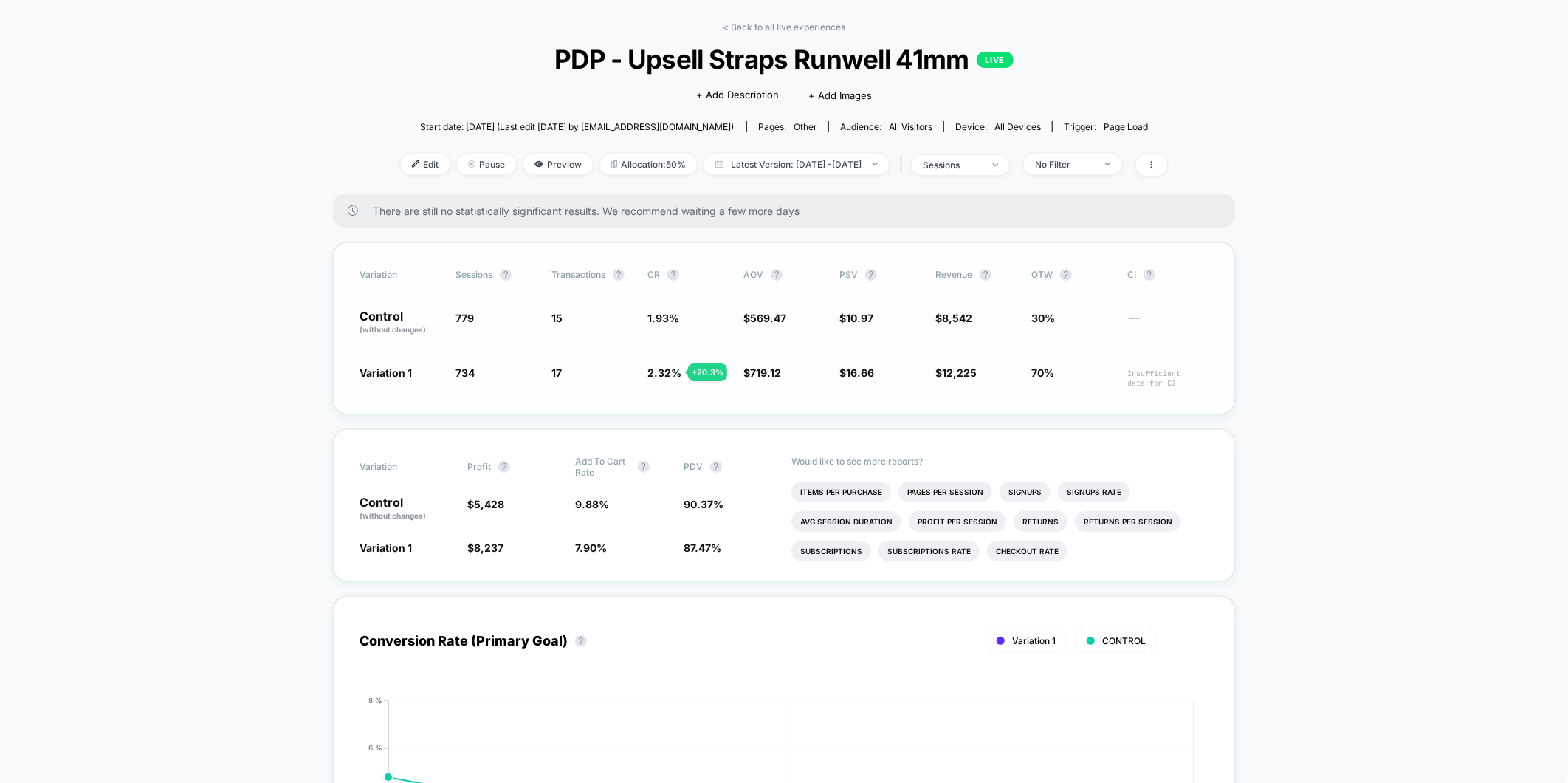
scroll to position [82, 0]
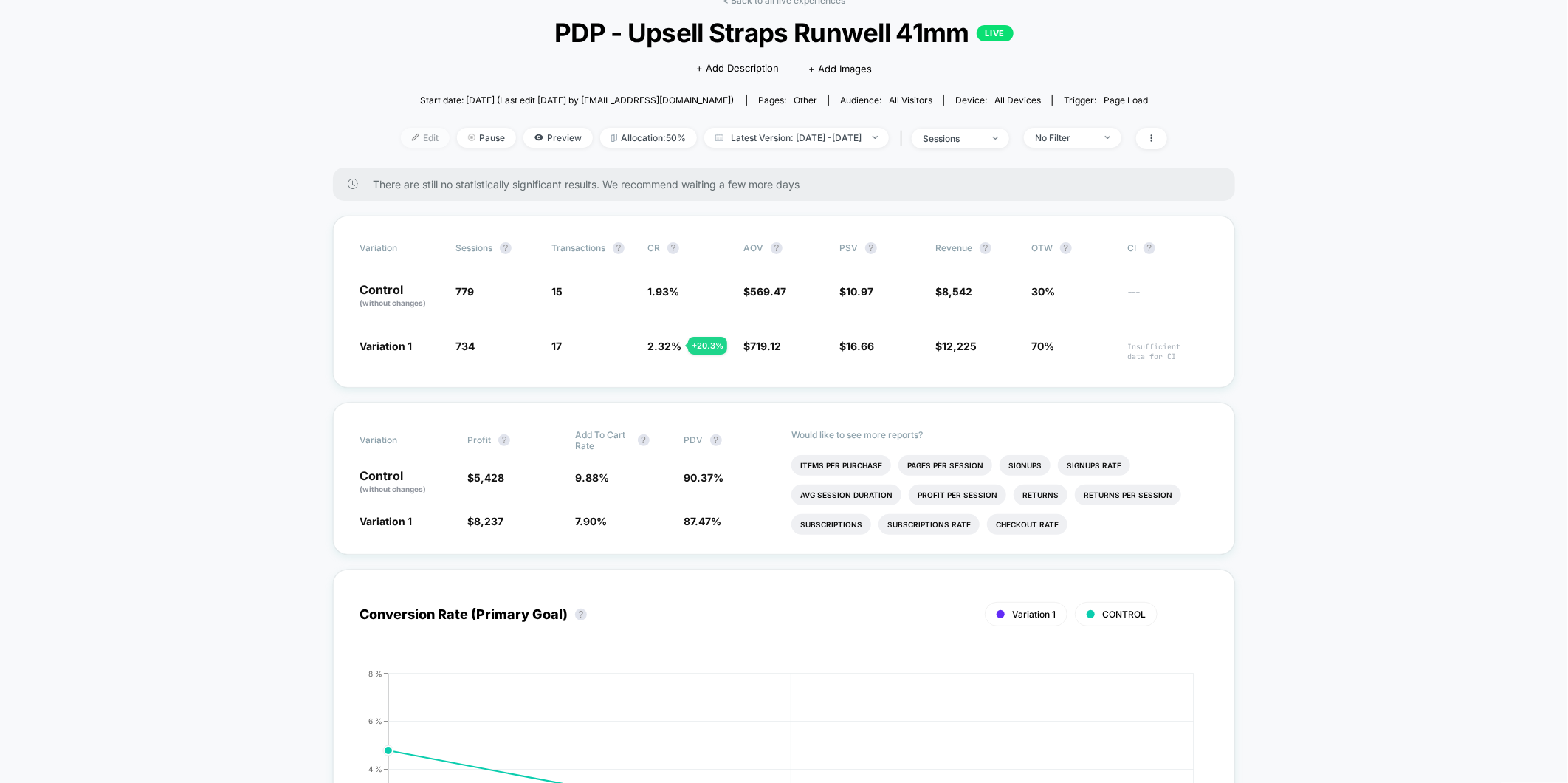
click at [401, 136] on span "Edit" at bounding box center [425, 138] width 49 height 20
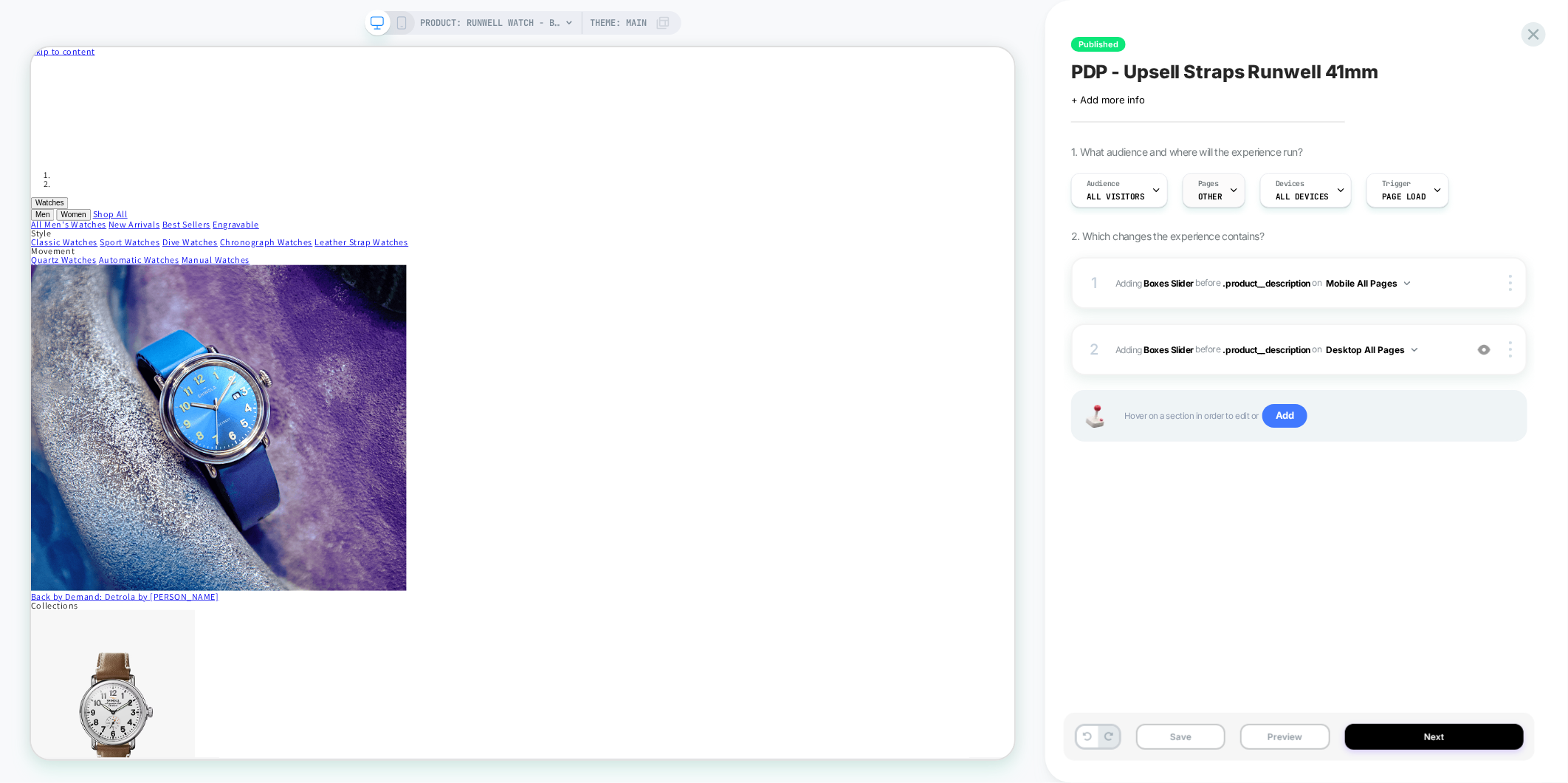
click at [1229, 188] on icon at bounding box center [1234, 190] width 10 height 10
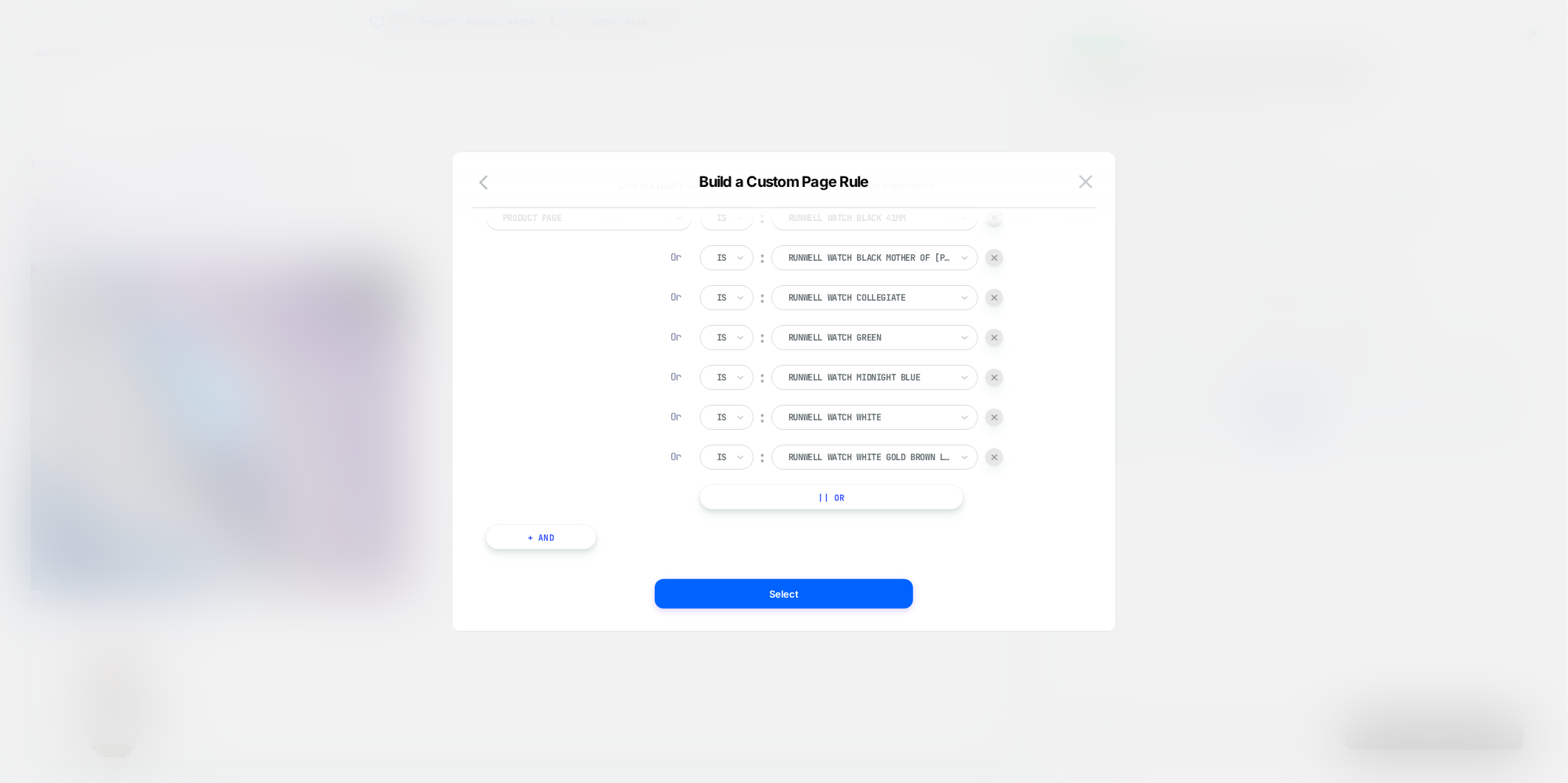
scroll to position [69, 0]
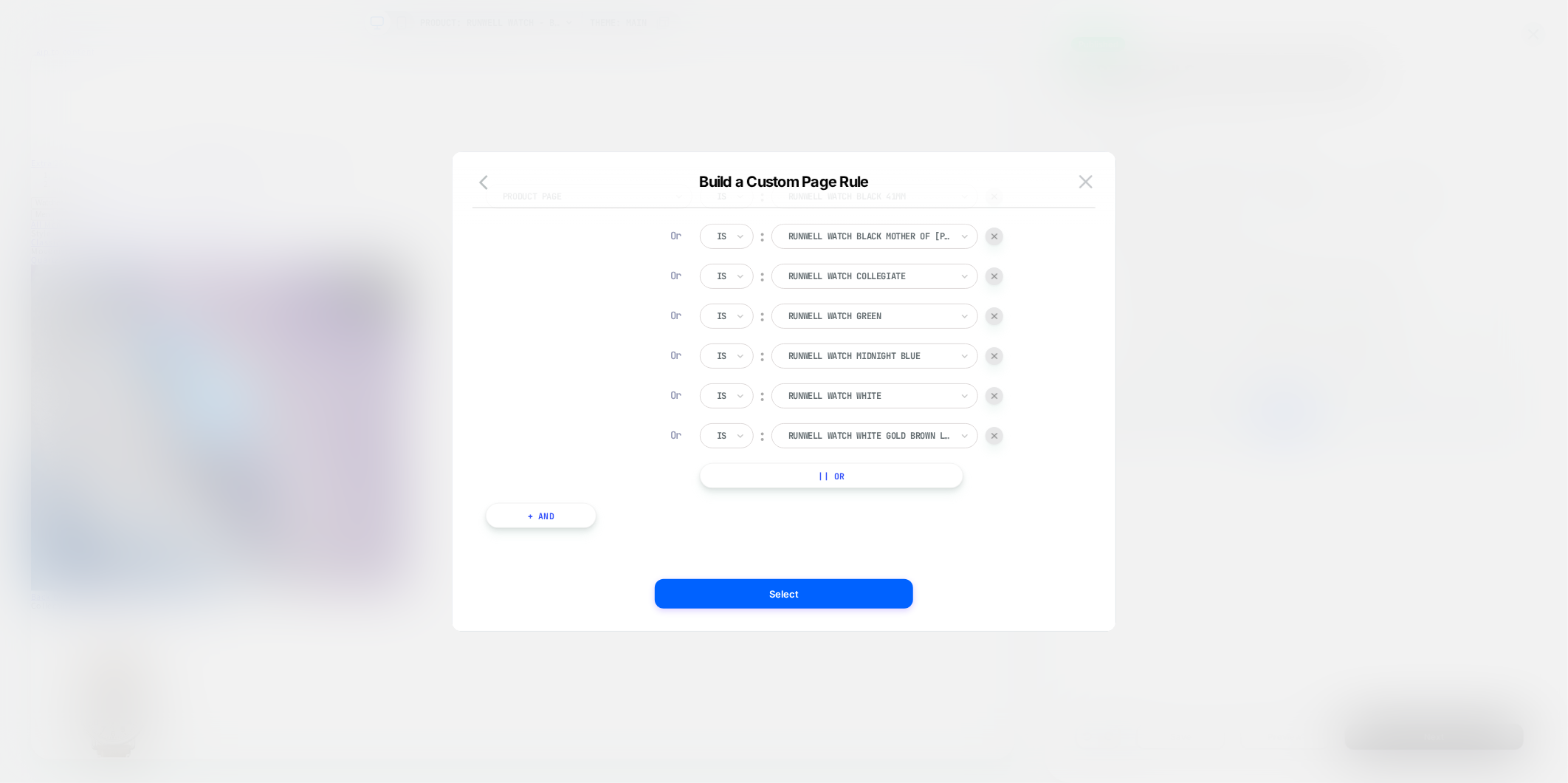
click at [839, 477] on button "|| Or" at bounding box center [831, 475] width 263 height 25
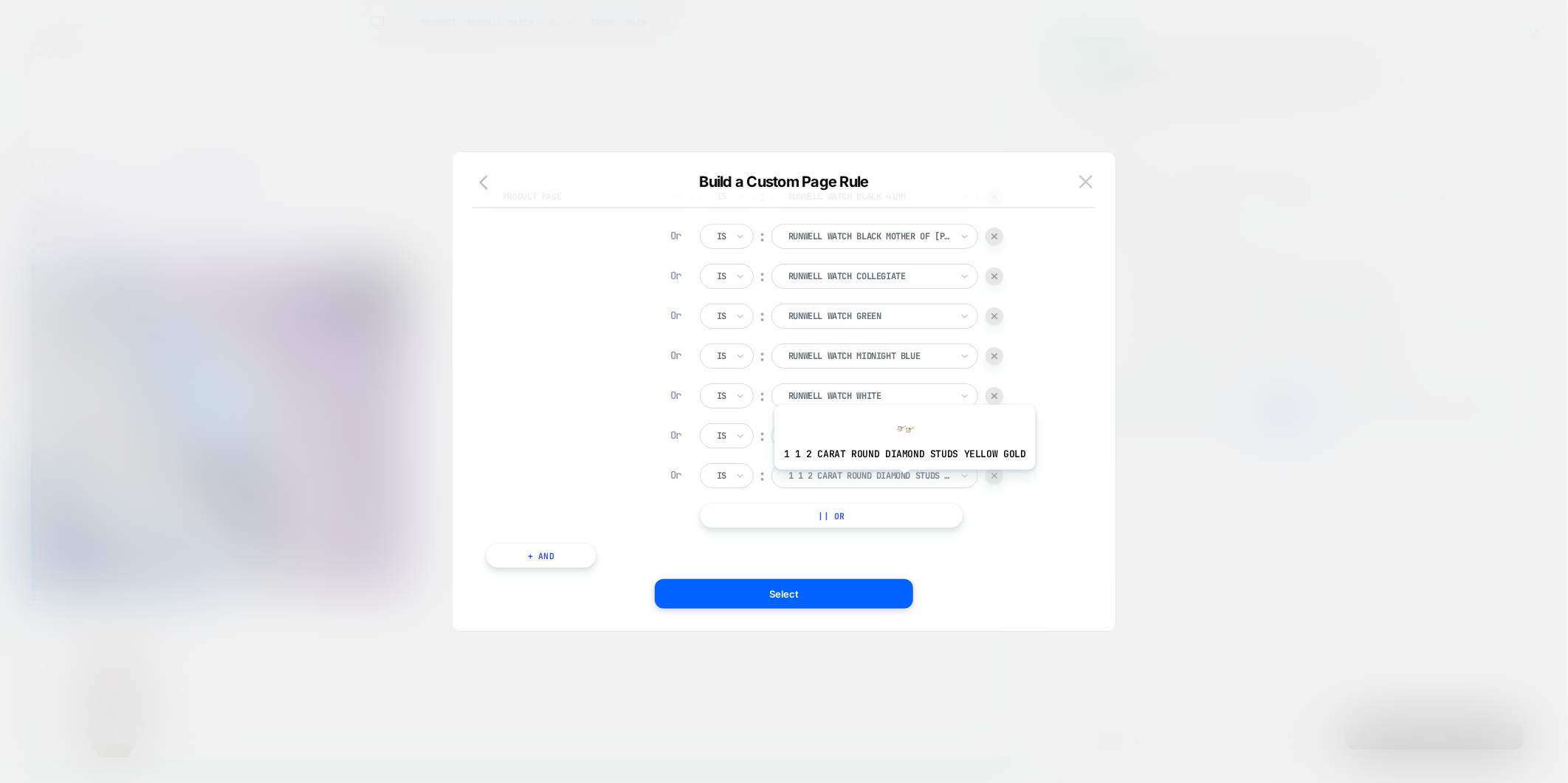
click at [902, 480] on div at bounding box center [869, 475] width 162 height 13
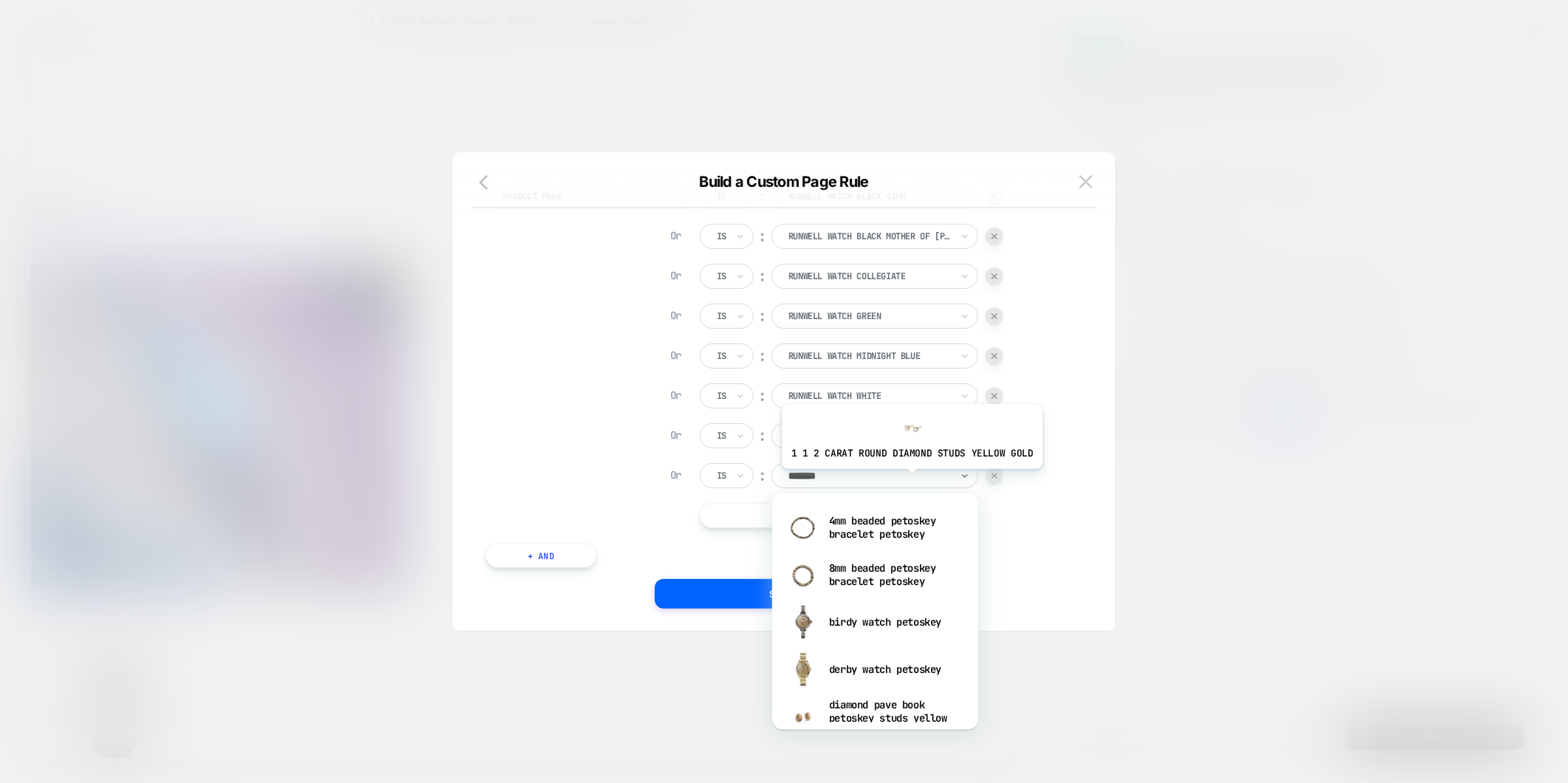
type input "********"
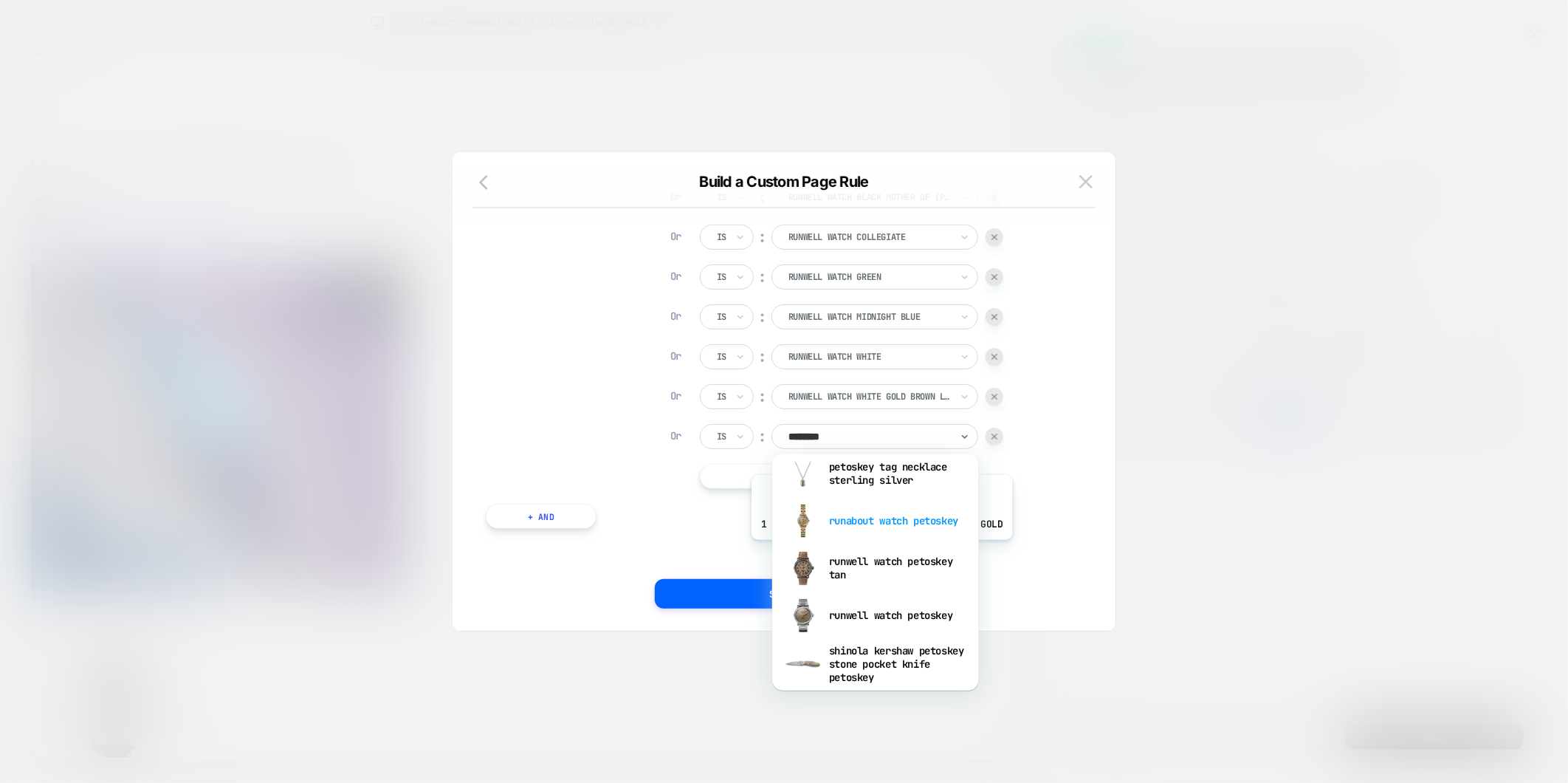
scroll to position [769, 0]
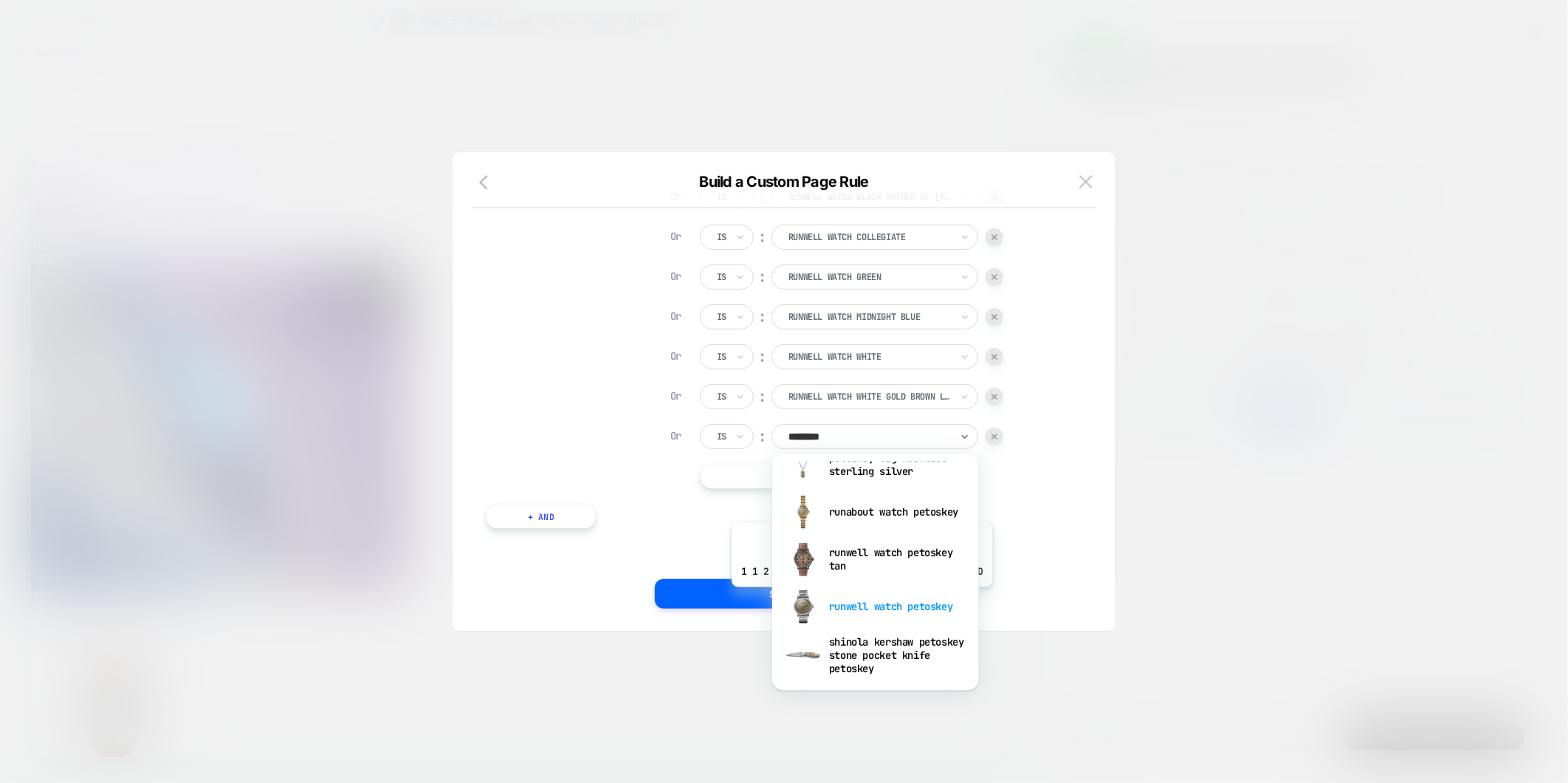
click at [859, 598] on div "runwell watch petoskey" at bounding box center [875, 606] width 192 height 47
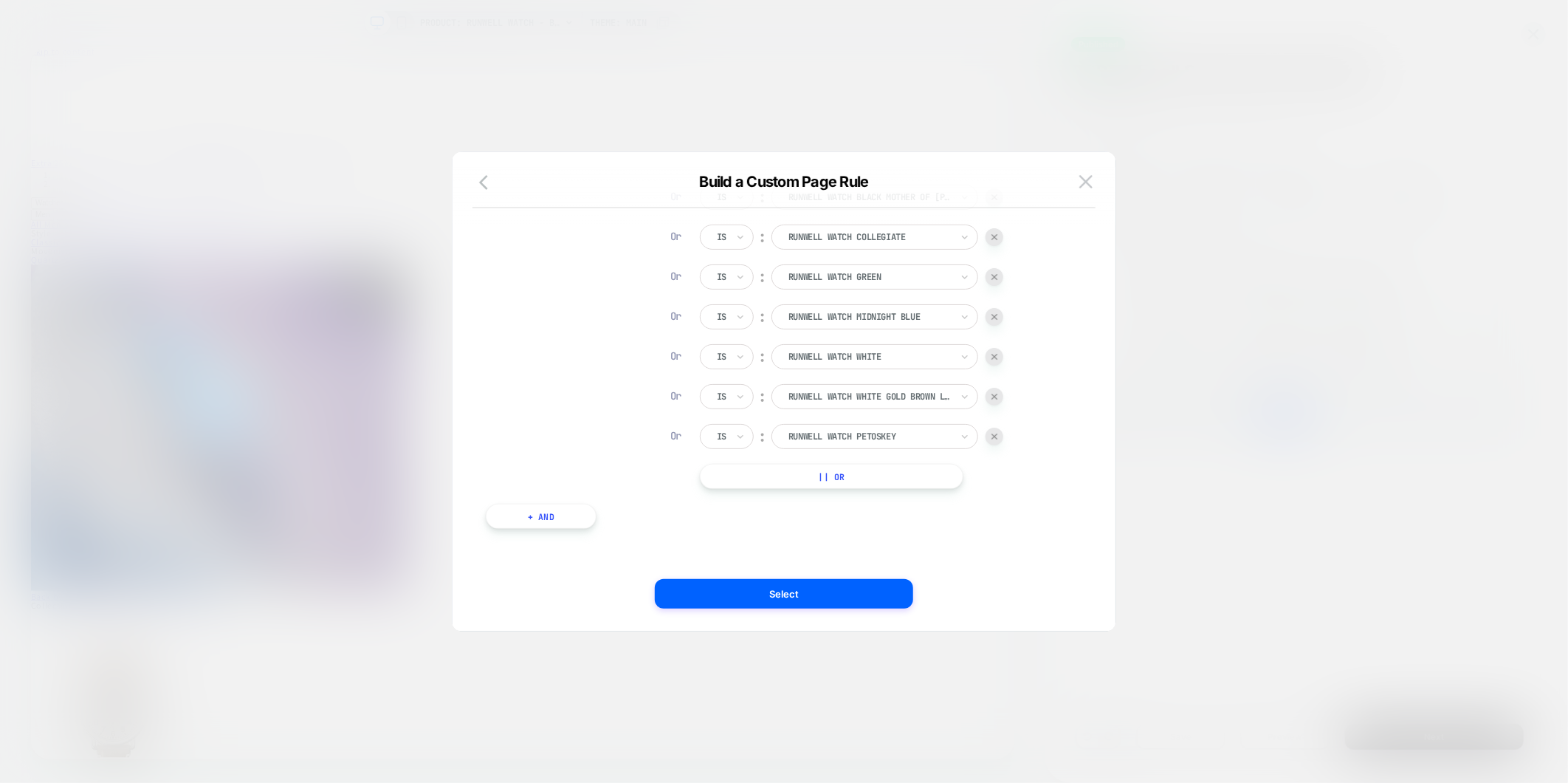
click at [800, 480] on button "|| Or" at bounding box center [831, 476] width 263 height 25
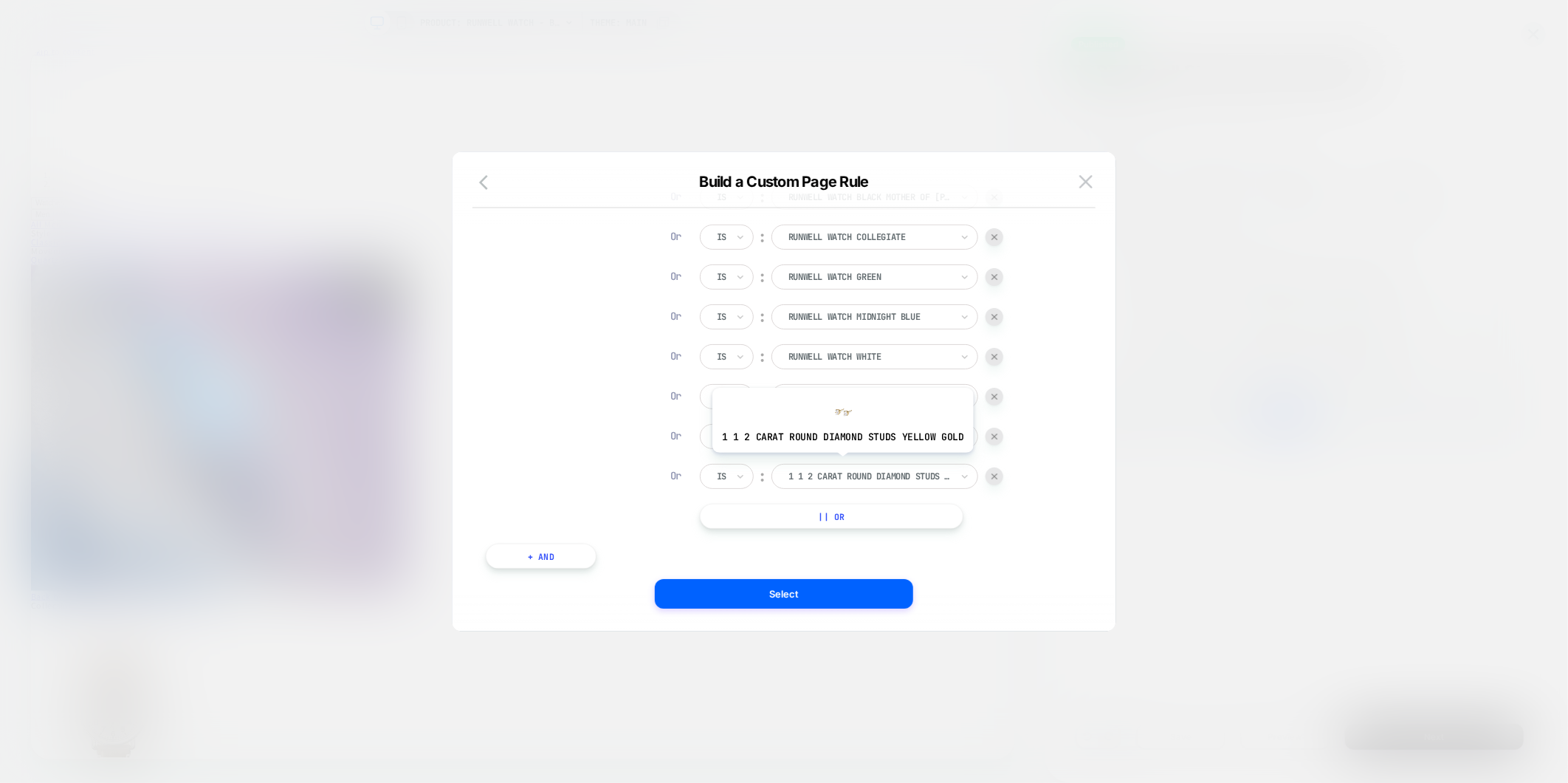
click at [845, 473] on div at bounding box center [869, 476] width 162 height 13
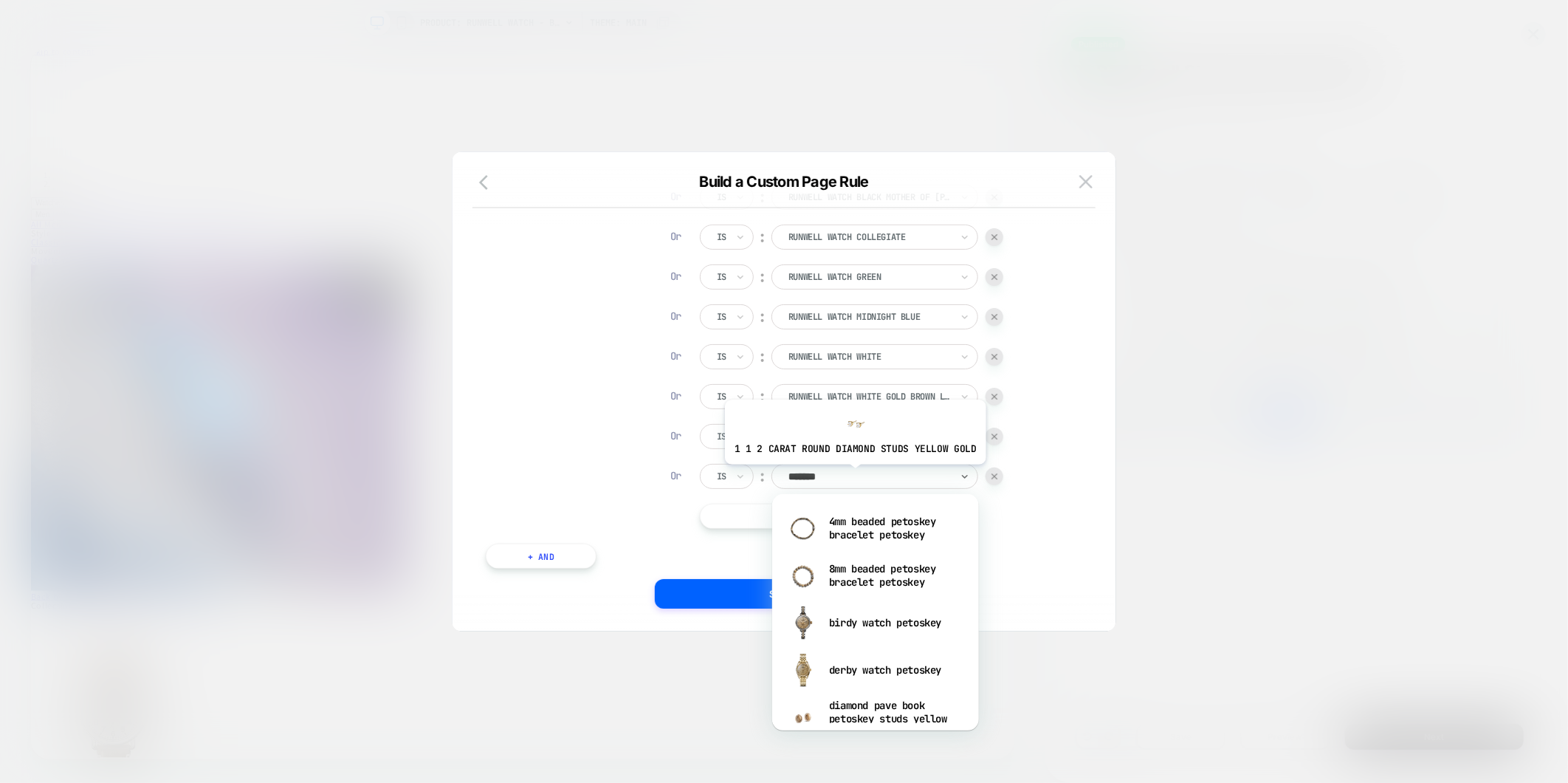
type input "********"
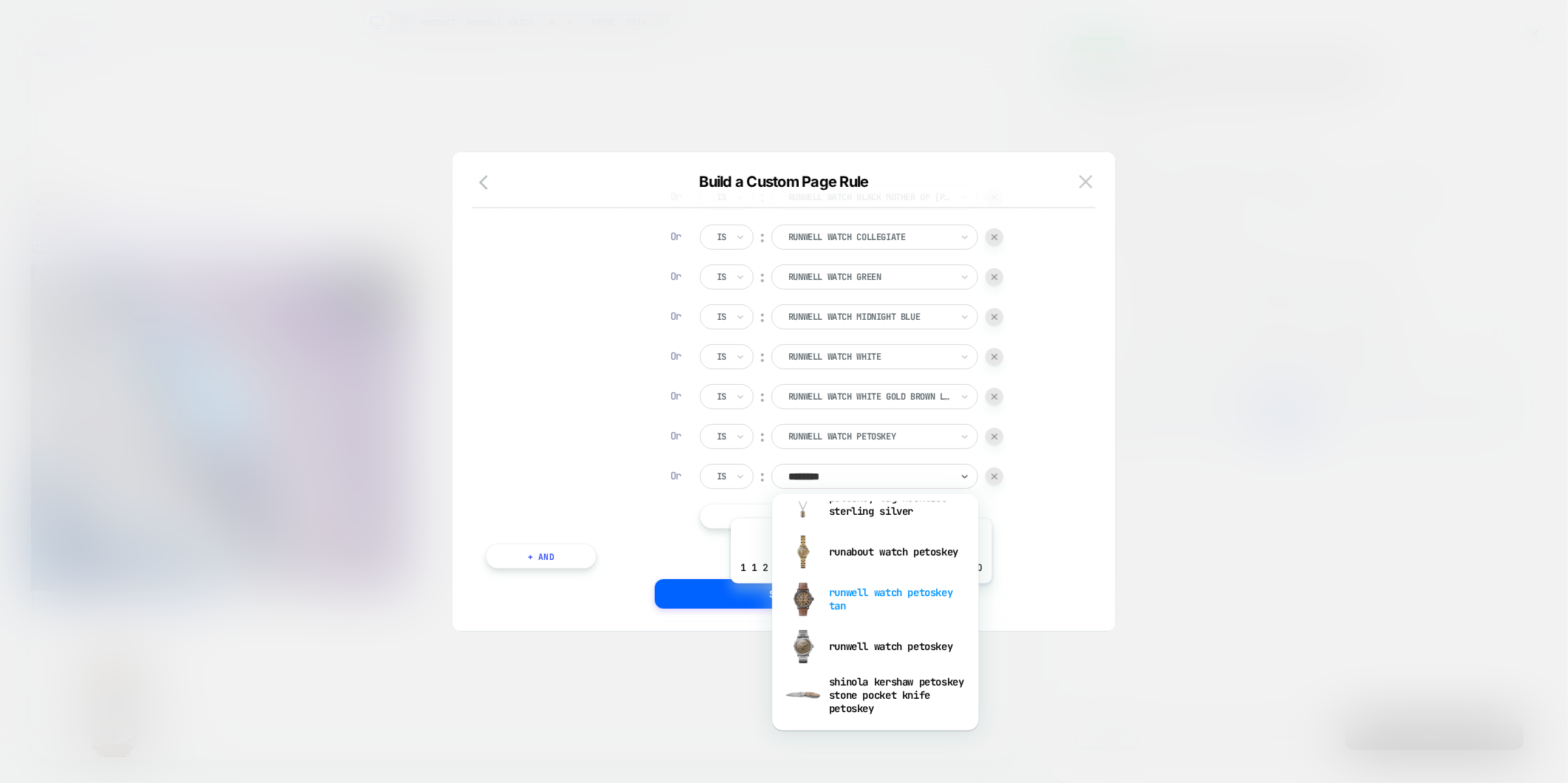
click at [858, 594] on div "runwell watch petoskey tan" at bounding box center [875, 598] width 192 height 47
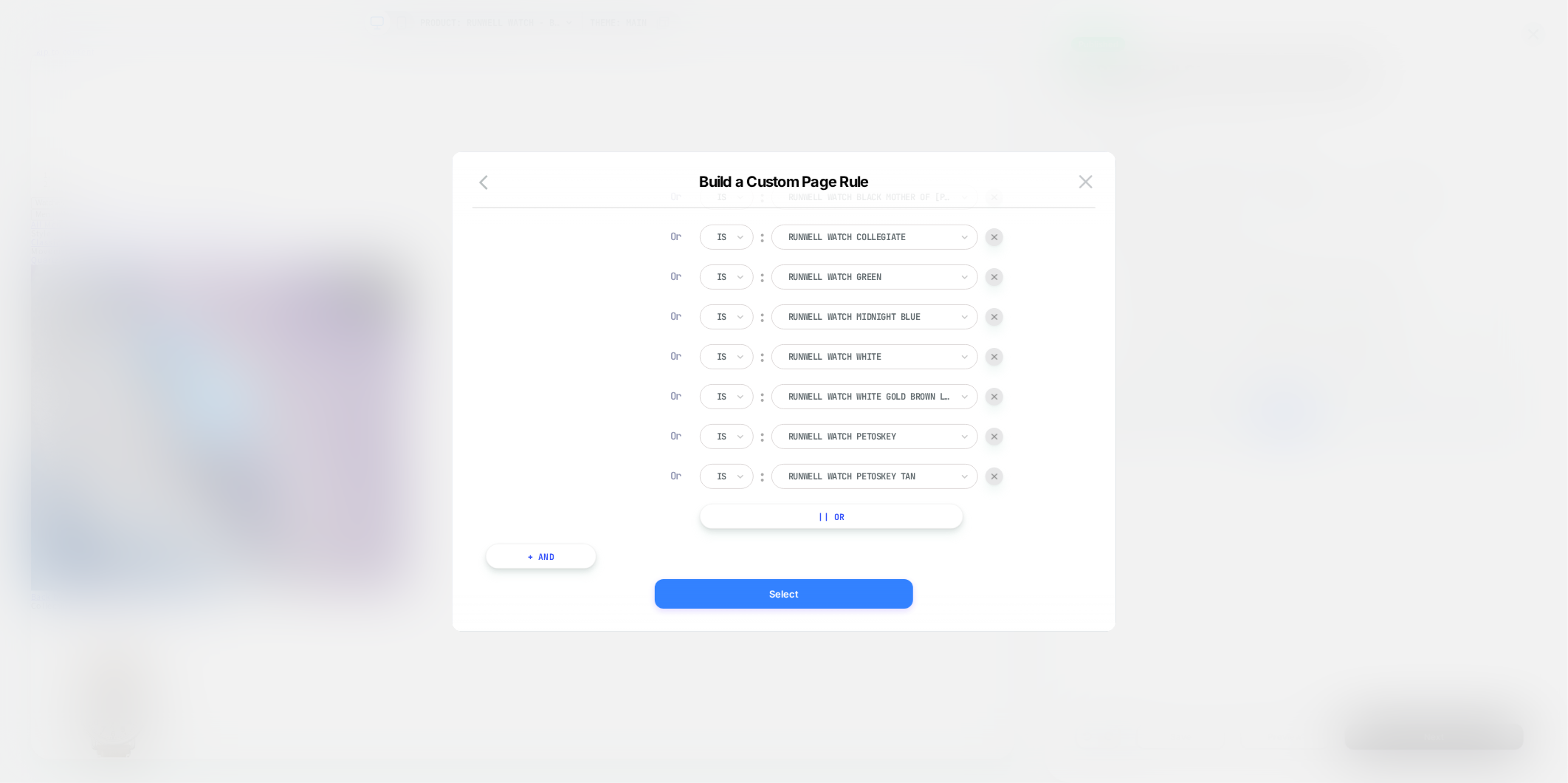
click at [831, 593] on button "Select" at bounding box center [784, 593] width 258 height 30
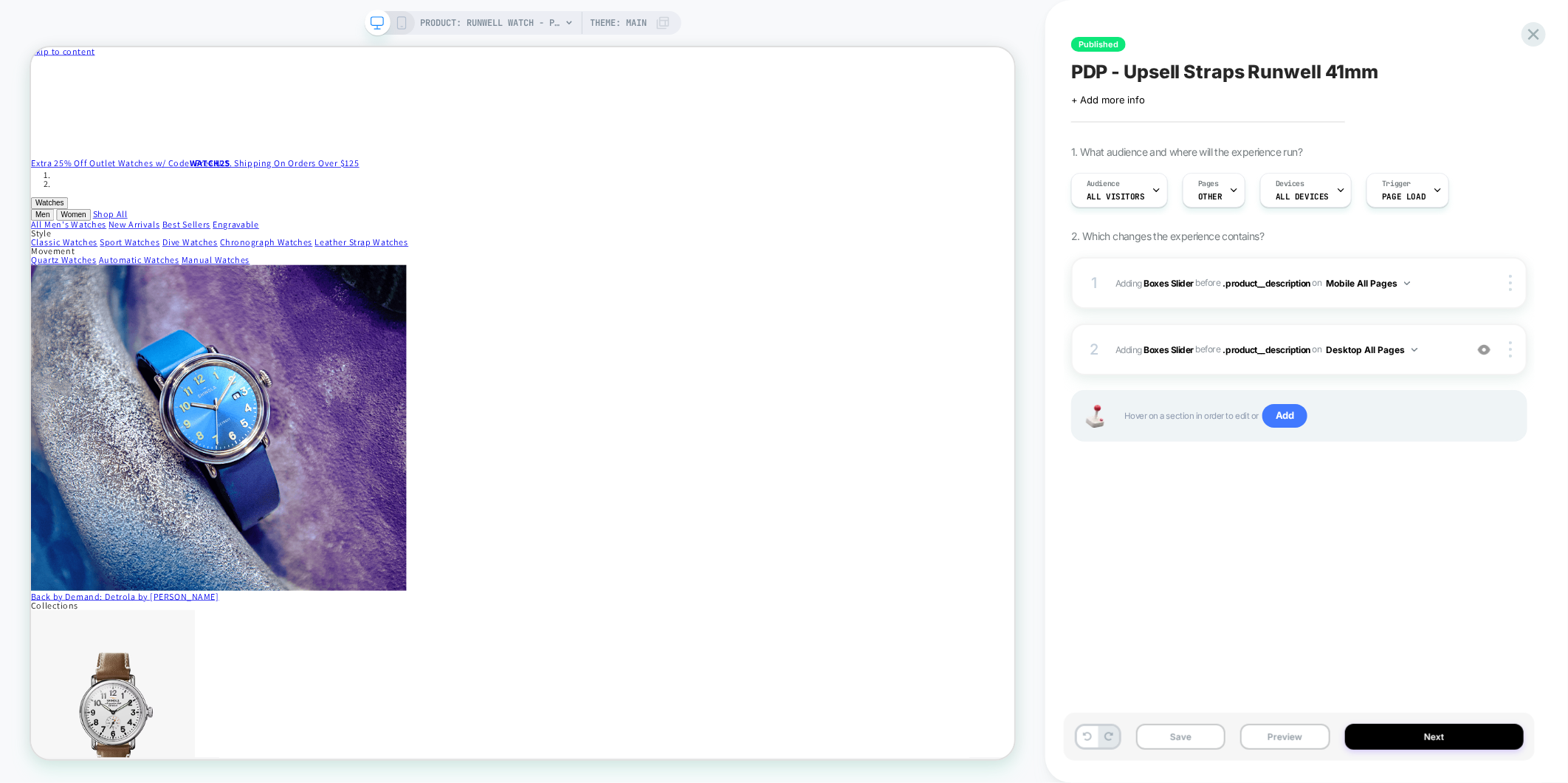
scroll to position [0, 0]
click at [1452, 740] on button "Next" at bounding box center [1434, 736] width 179 height 26
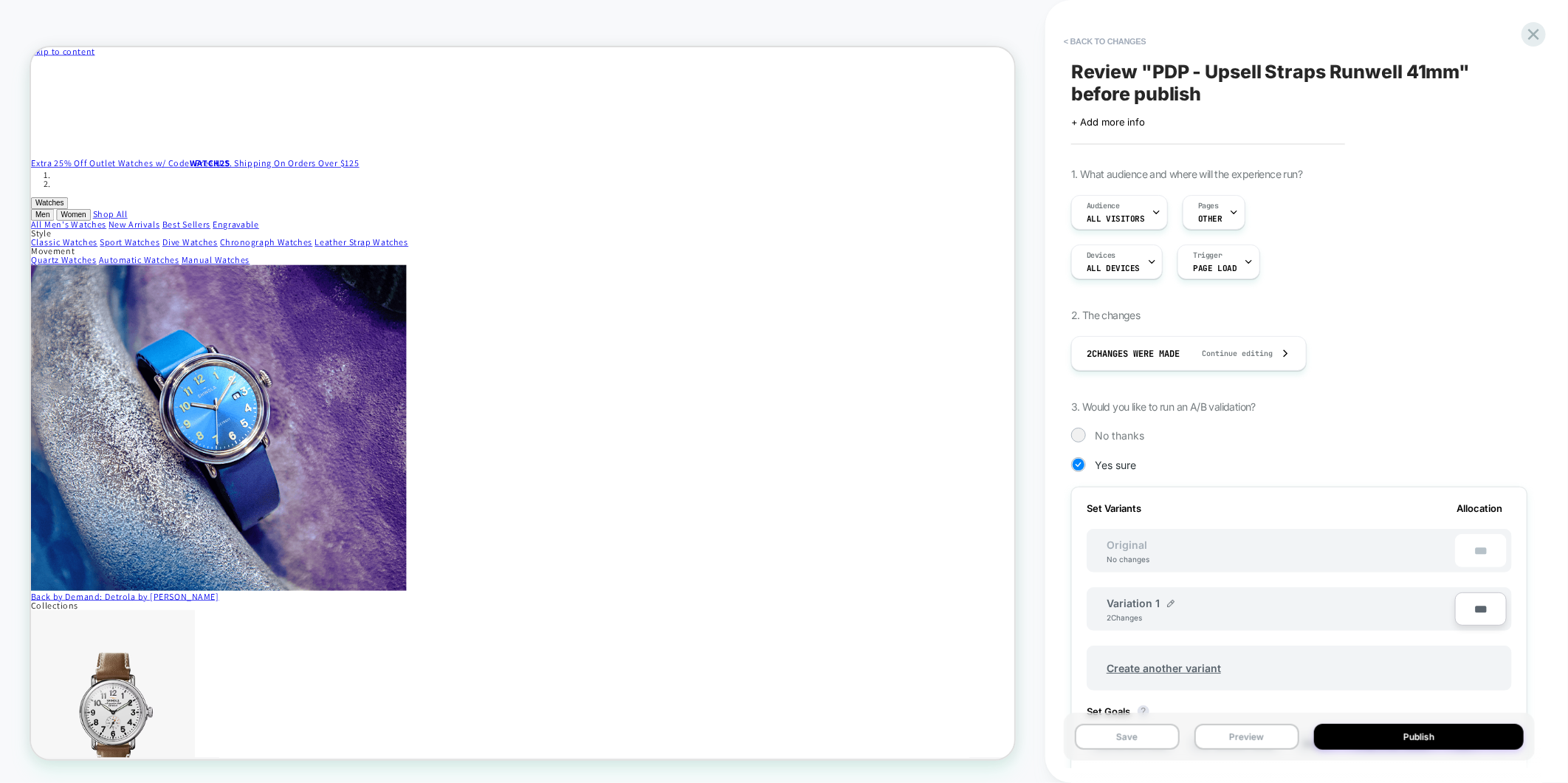
scroll to position [0, 2]
click at [1427, 739] on button "Publish" at bounding box center [1418, 736] width 209 height 26
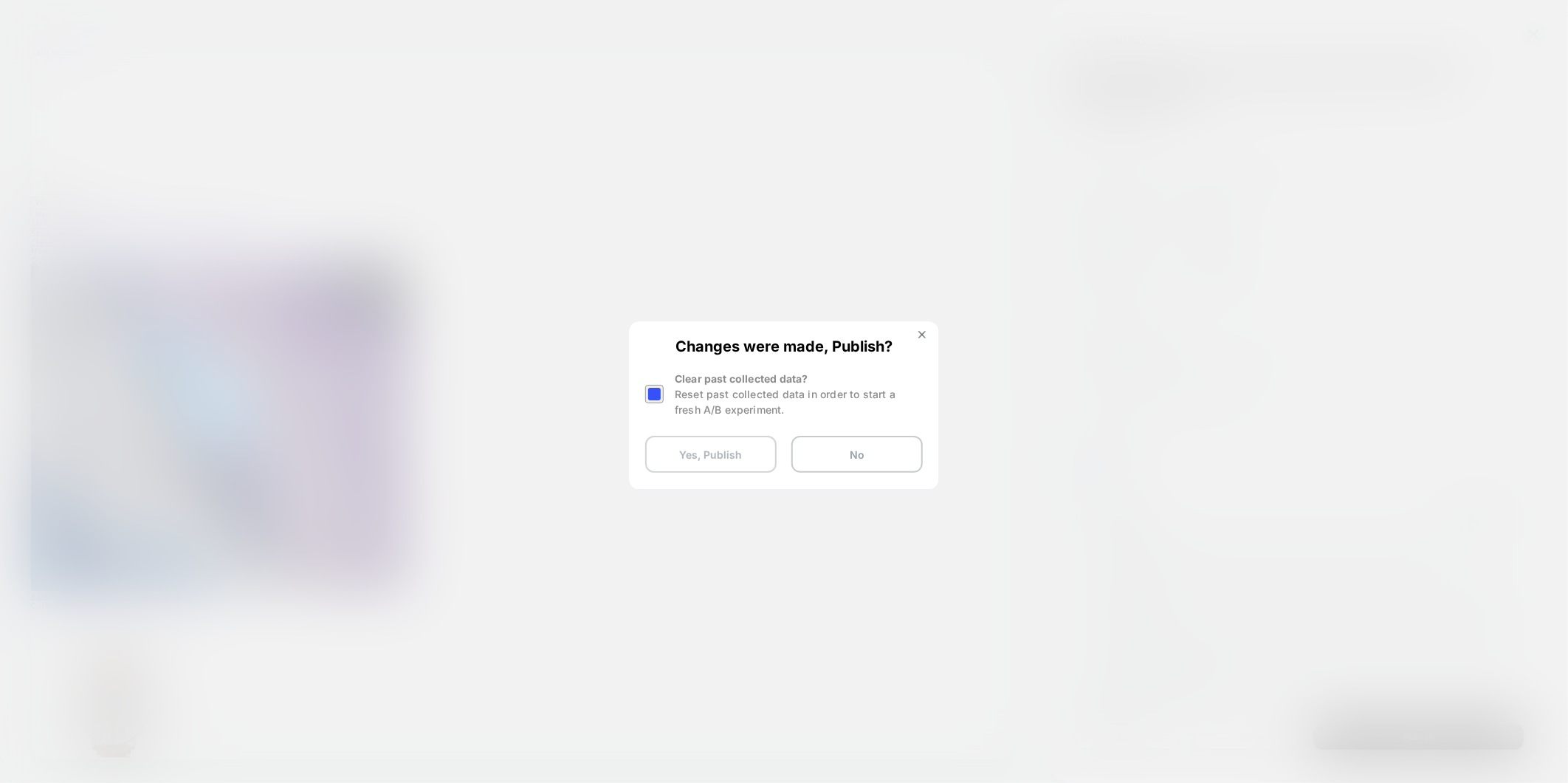
click at [719, 453] on button "Yes, Publish" at bounding box center [710, 454] width 131 height 37
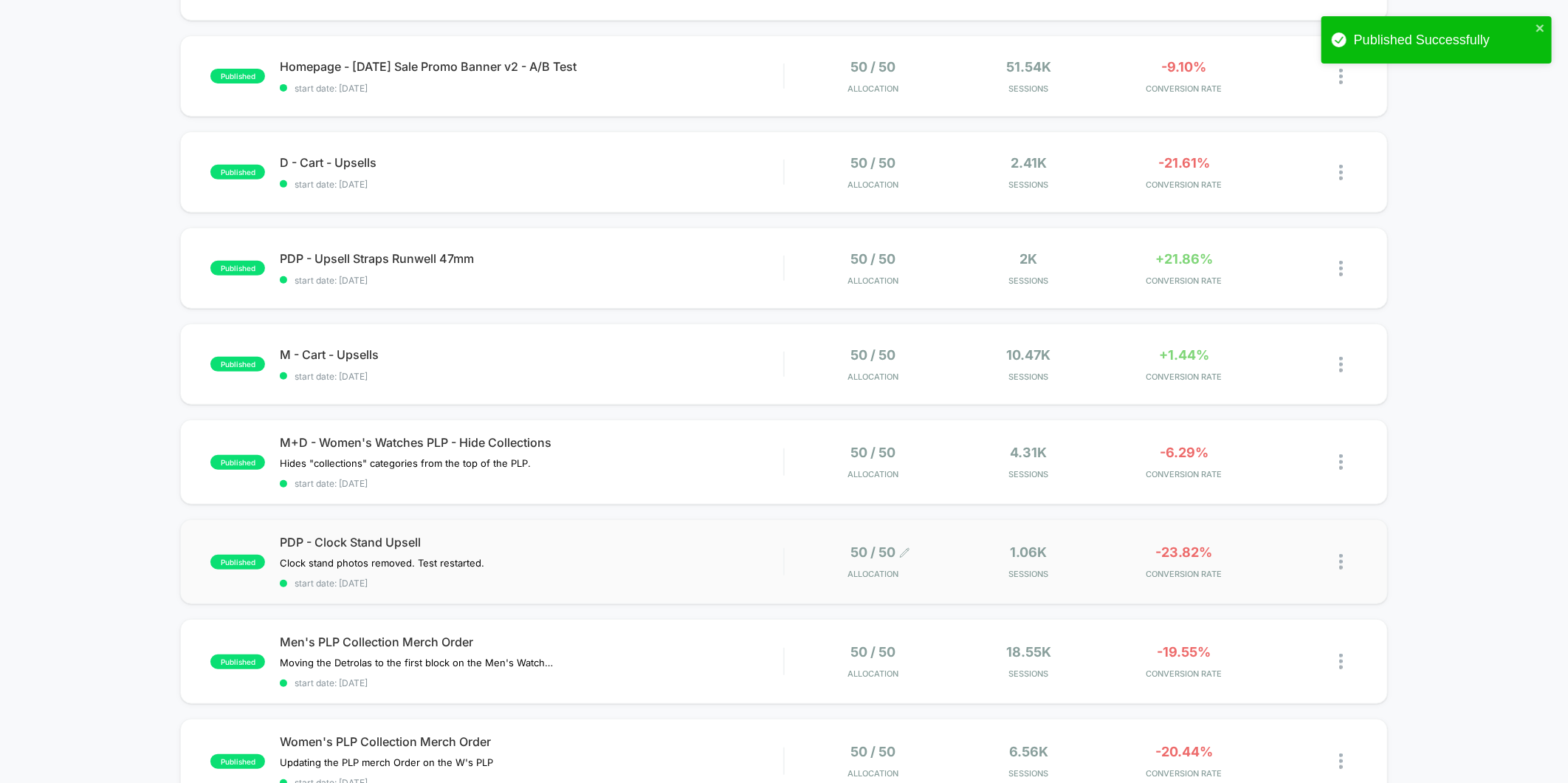
scroll to position [410, 0]
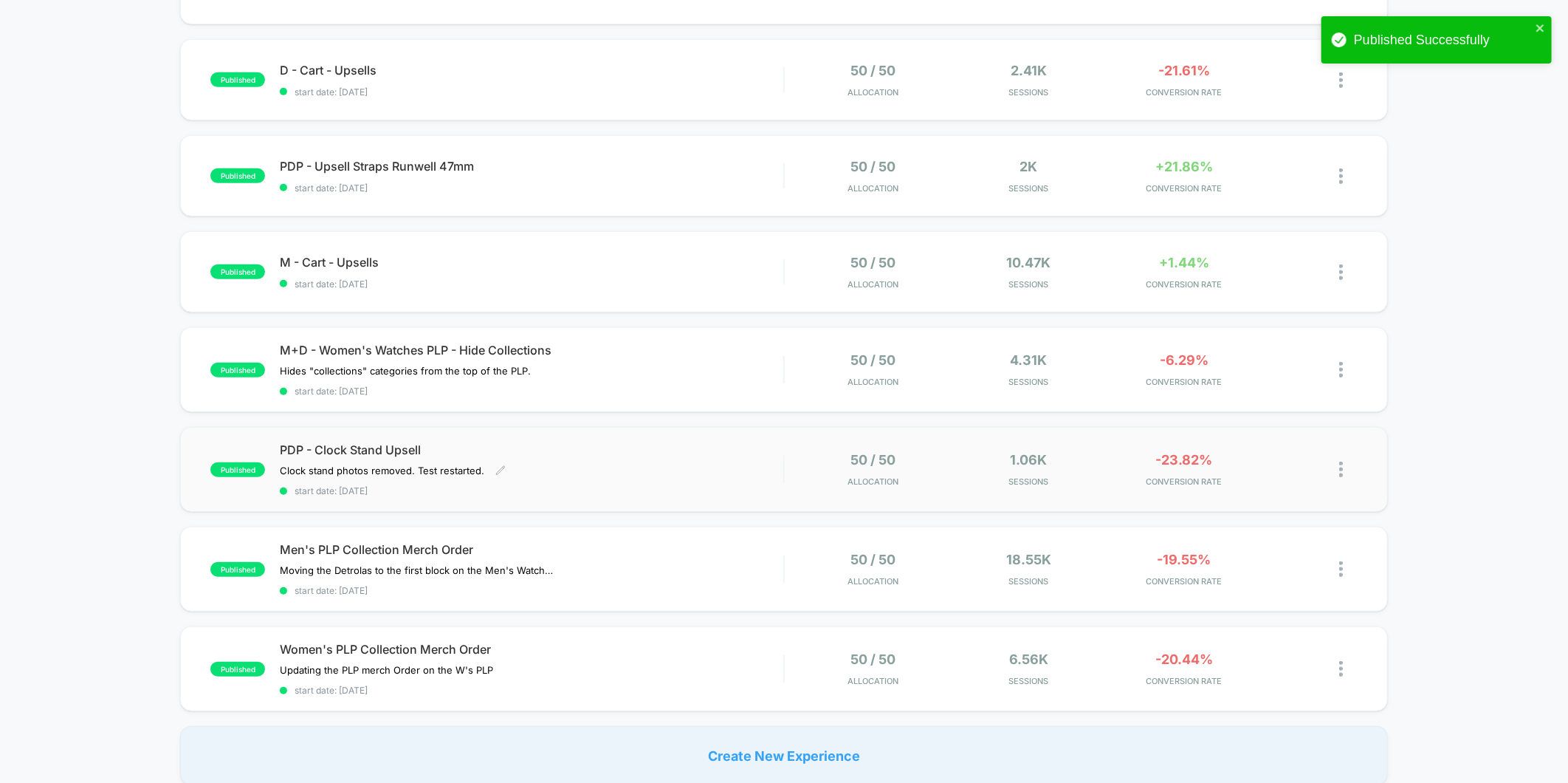
click at [771, 478] on div "PDP - Clock Stand Upsell Clock stand photos removed. Test restarted.﻿ Click to …" at bounding box center [532, 469] width 504 height 54
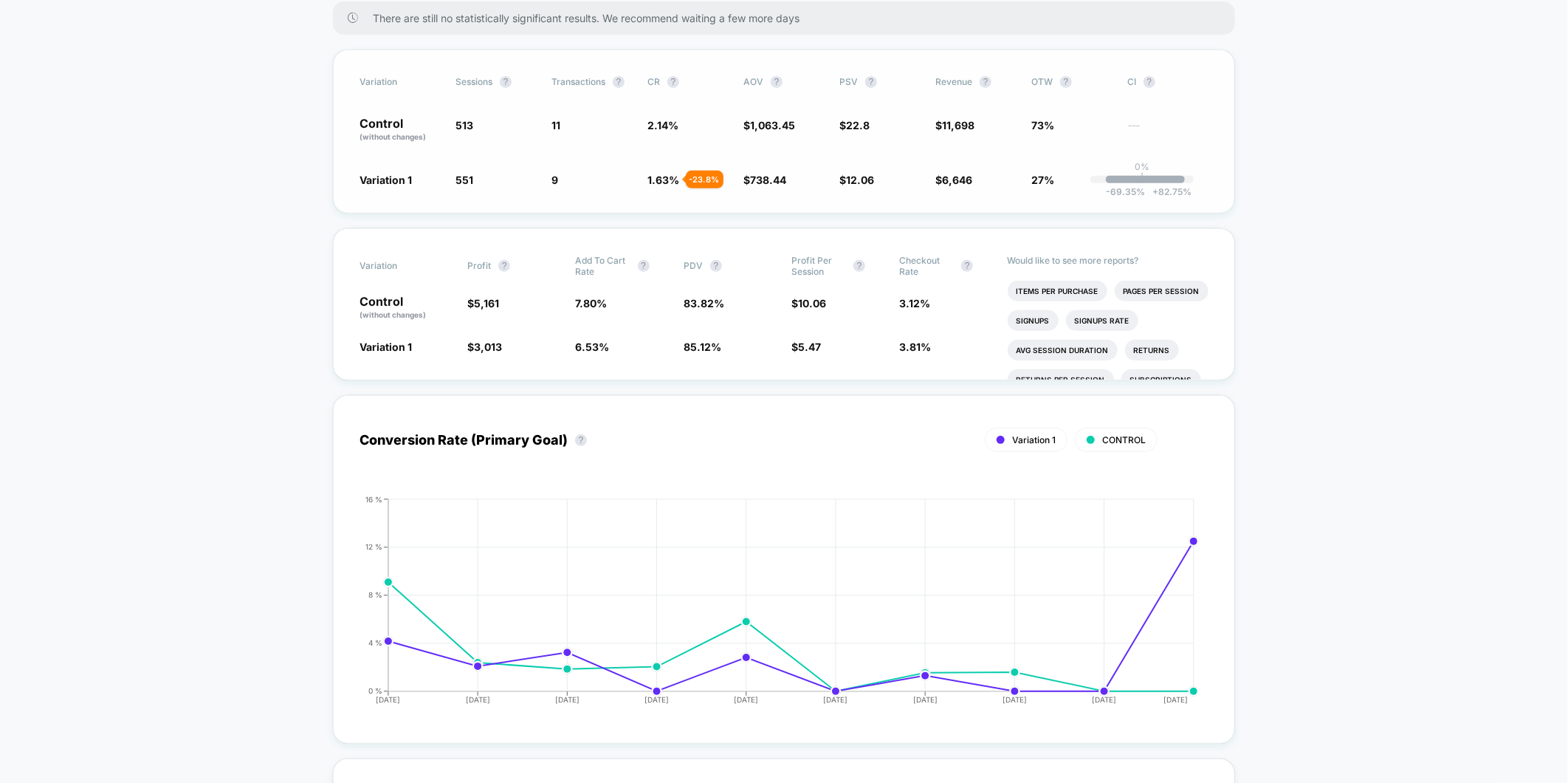
scroll to position [164, 0]
